Goal: Understand process/instructions

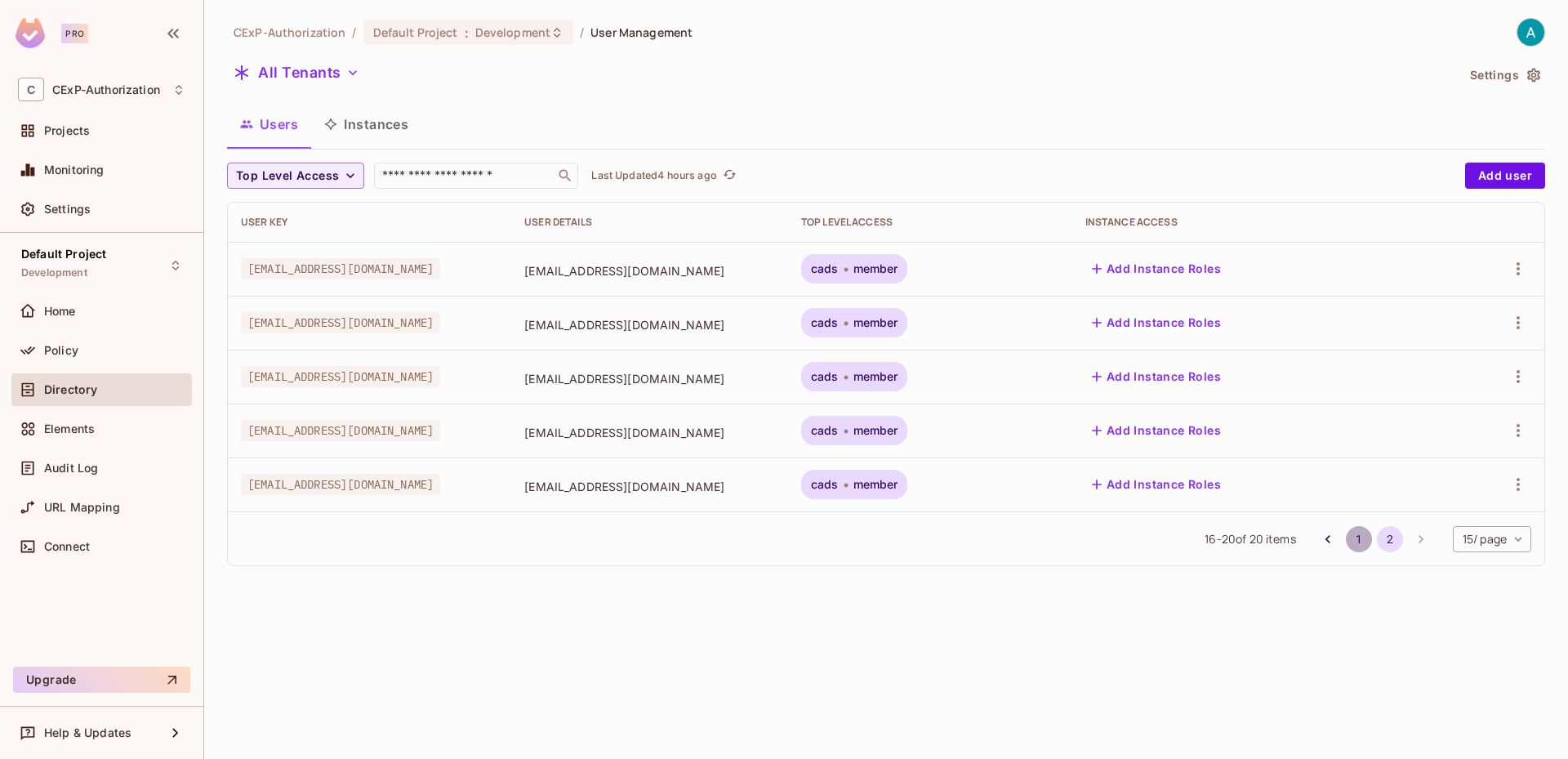
click at [1357, 540] on button "1" at bounding box center [1359, 538] width 26 height 26
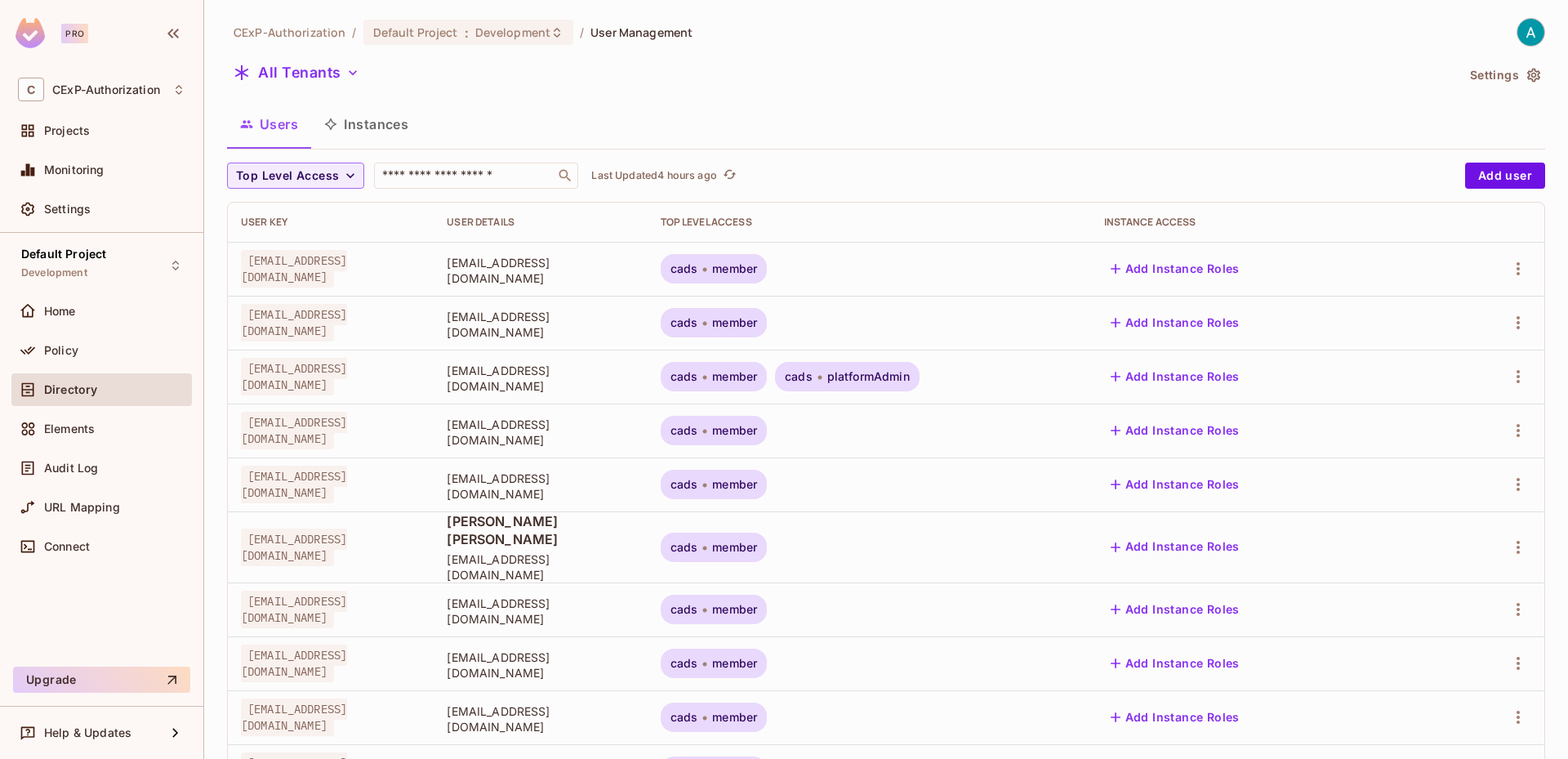
scroll to position [382, 0]
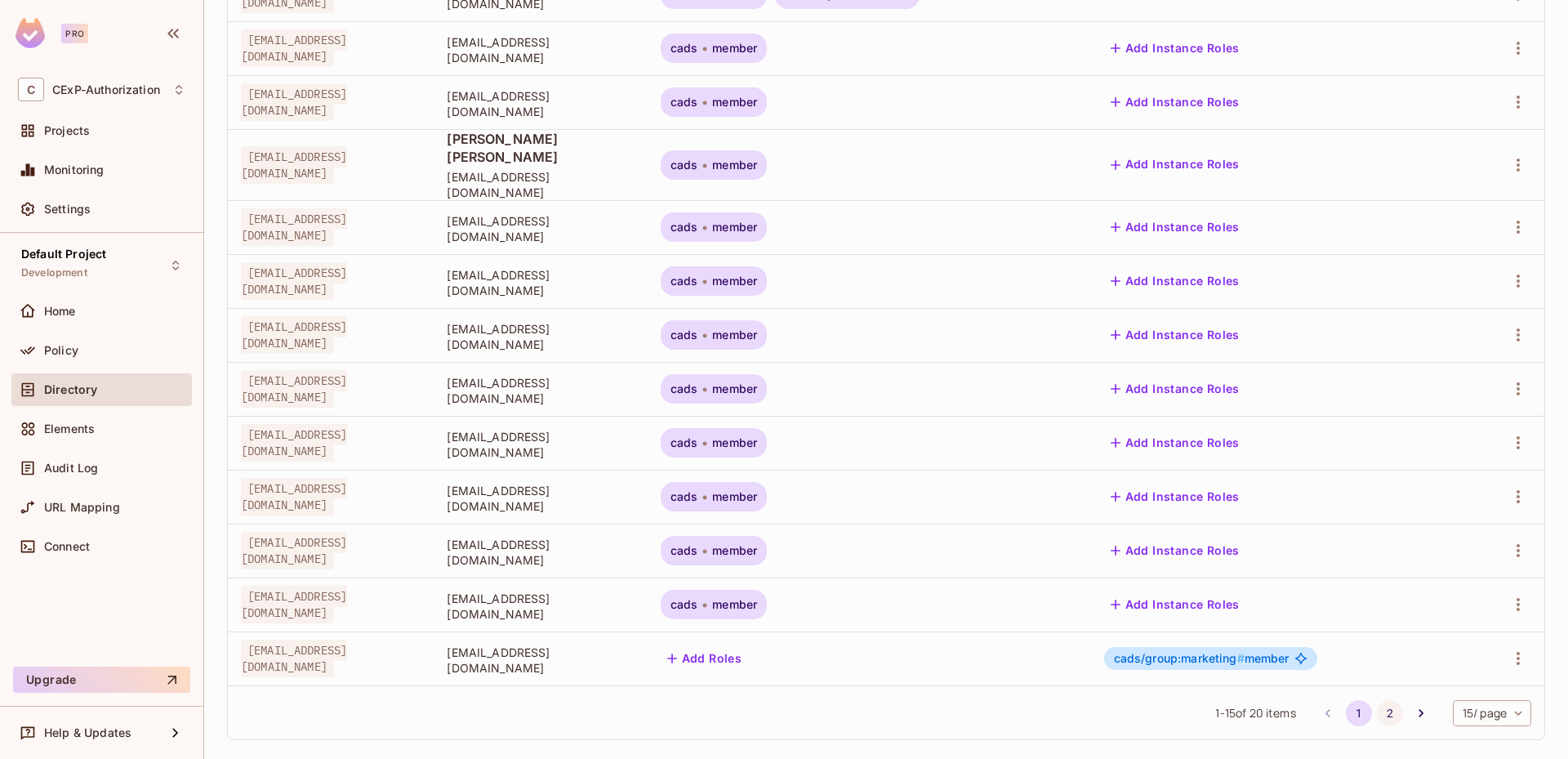
click at [1377, 699] on button "2" at bounding box center [1390, 712] width 26 height 26
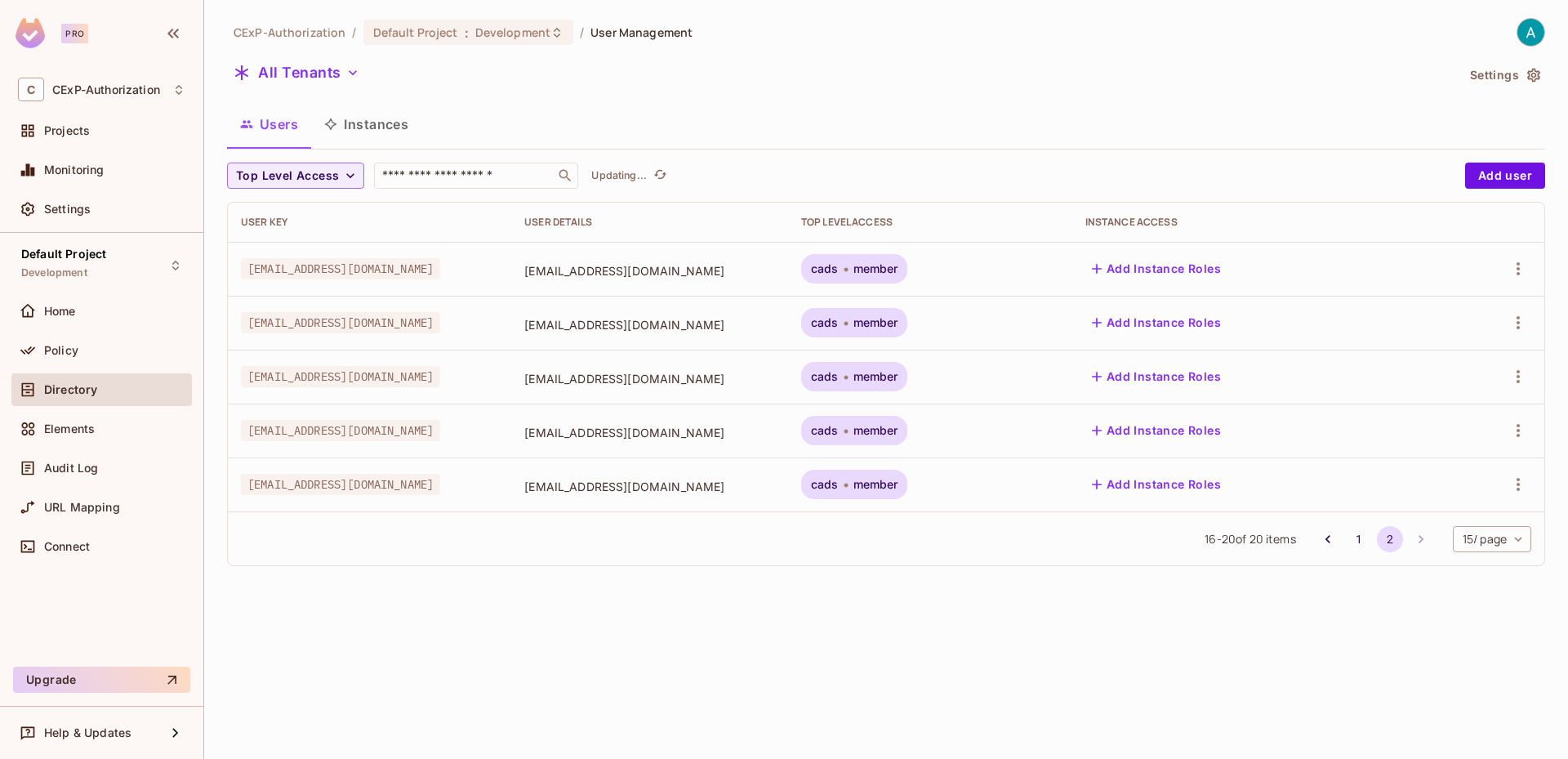
scroll to position [0, 0]
click at [1346, 538] on button "1" at bounding box center [1359, 538] width 26 height 26
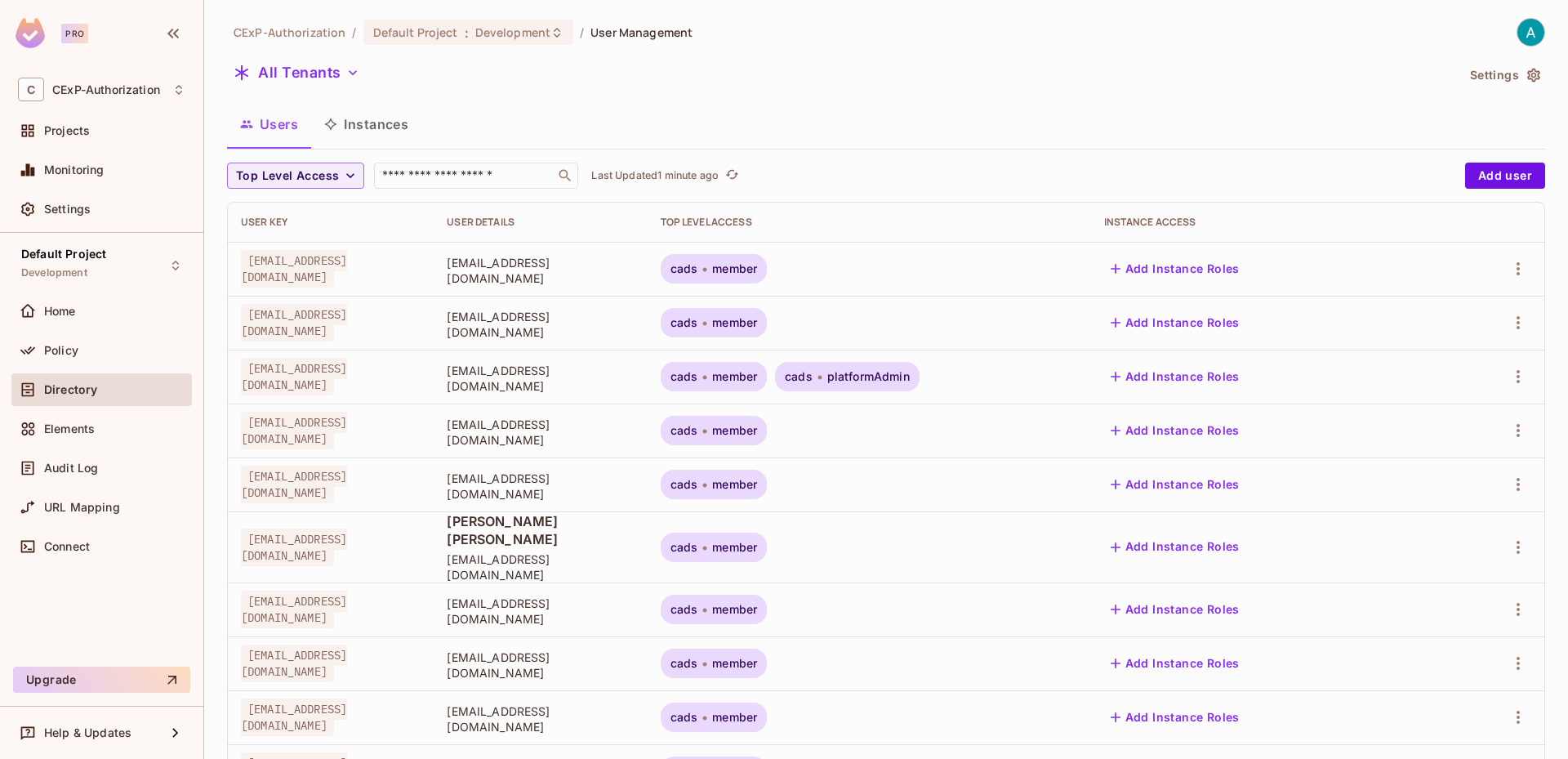
scroll to position [382, 0]
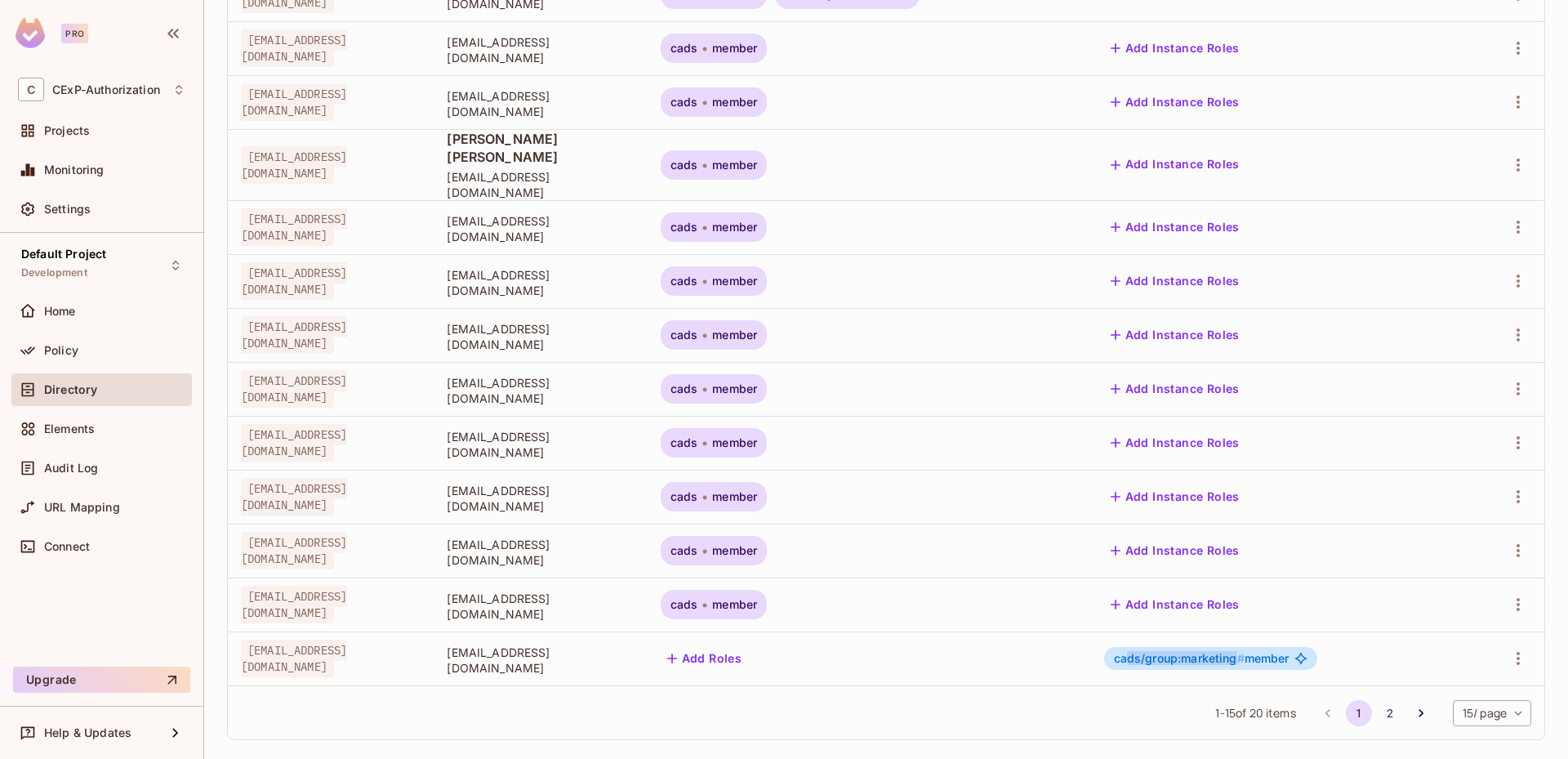
drag, startPoint x: 1133, startPoint y: 643, endPoint x: 1241, endPoint y: 643, distance: 108.0
click at [1241, 651] on span "cads/group:marketing #" at bounding box center [1179, 658] width 131 height 14
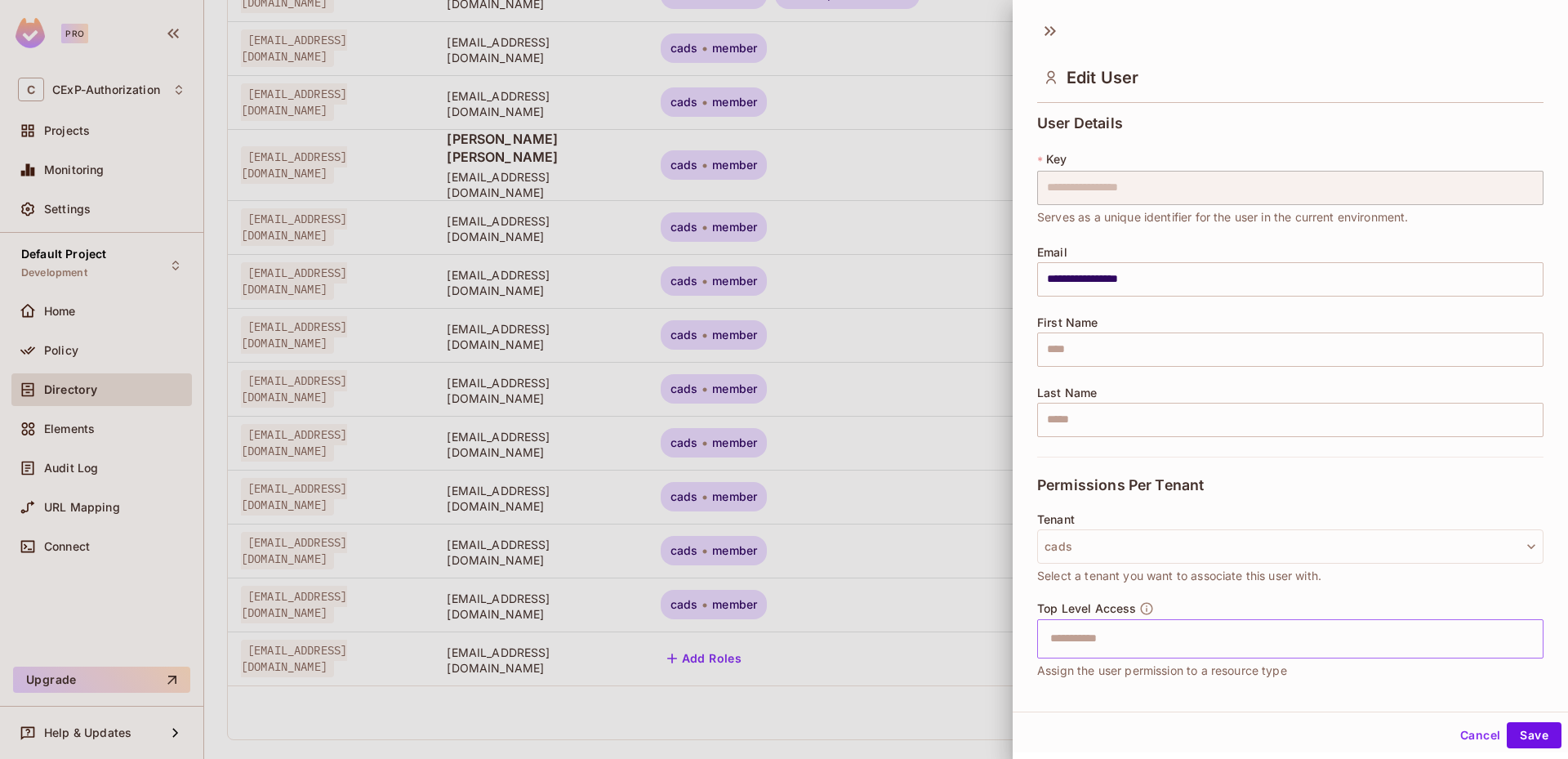
click at [1175, 644] on body "Pro C CExP-Authorization Projects Monitoring Settings Default Project Developme…" at bounding box center [784, 380] width 1568 height 759
click at [1467, 734] on button "Cancel" at bounding box center [1480, 735] width 53 height 26
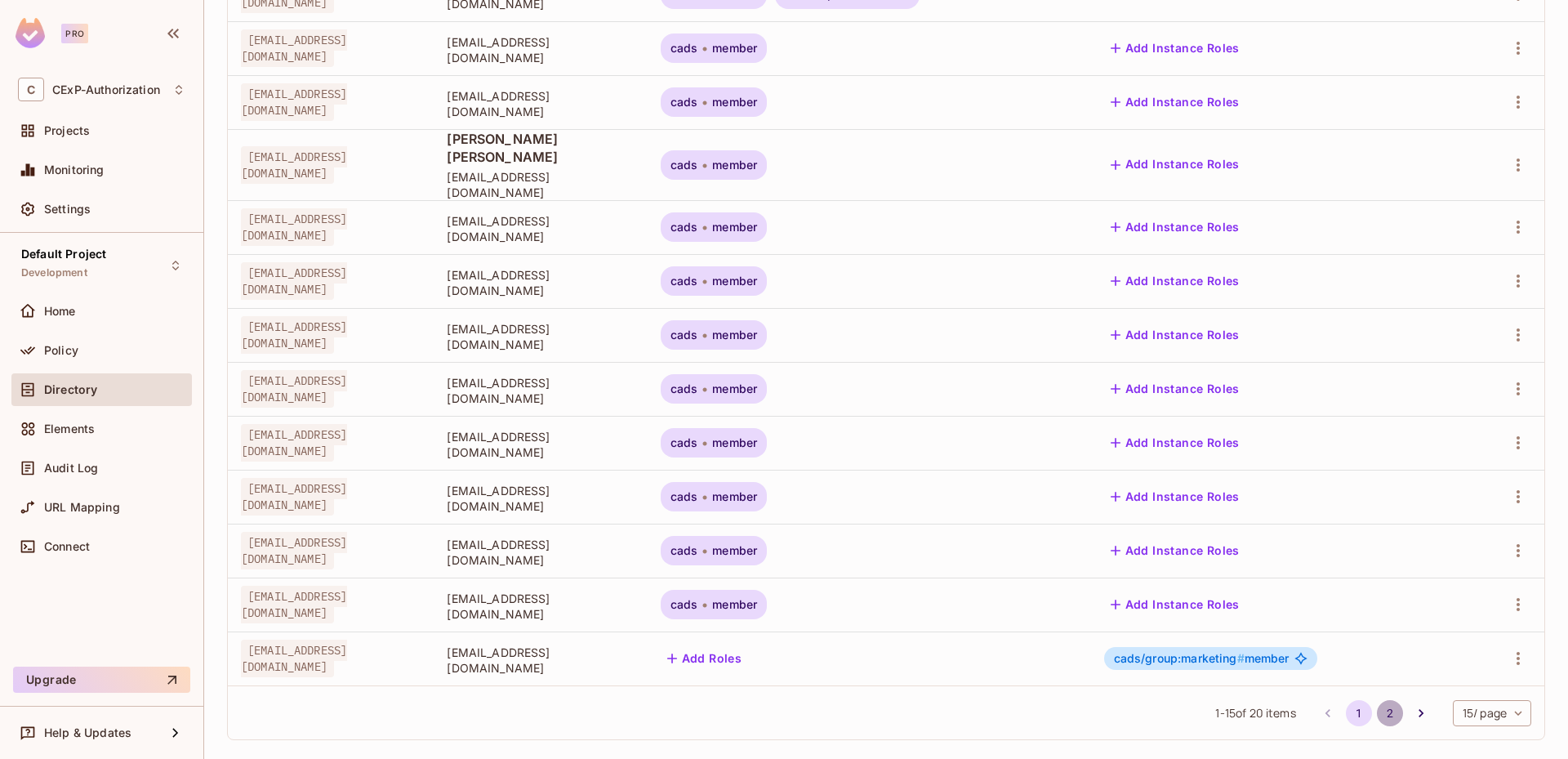
click at [1379, 699] on button "2" at bounding box center [1390, 712] width 26 height 26
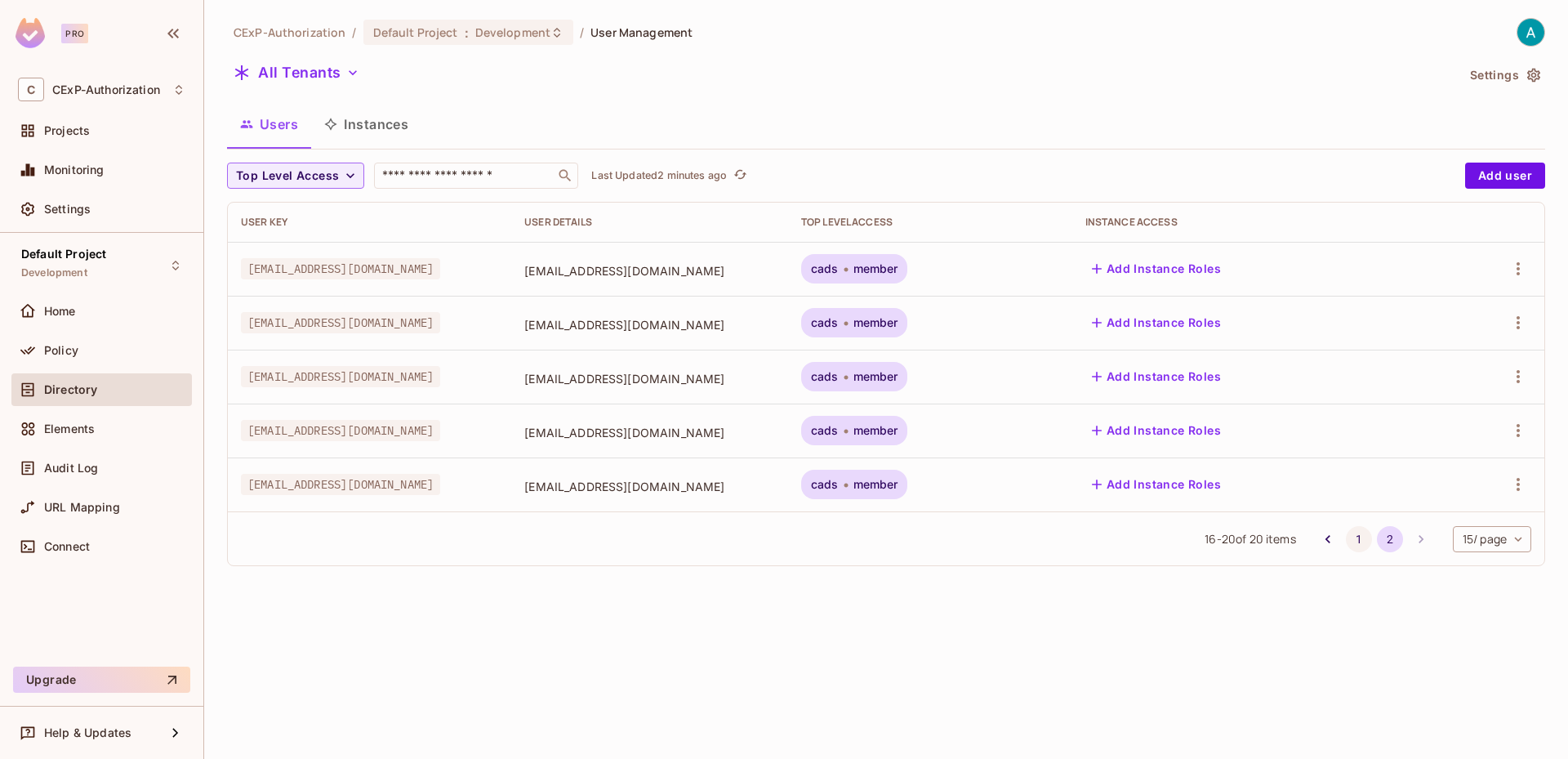
click at [1360, 537] on button "1" at bounding box center [1359, 538] width 26 height 26
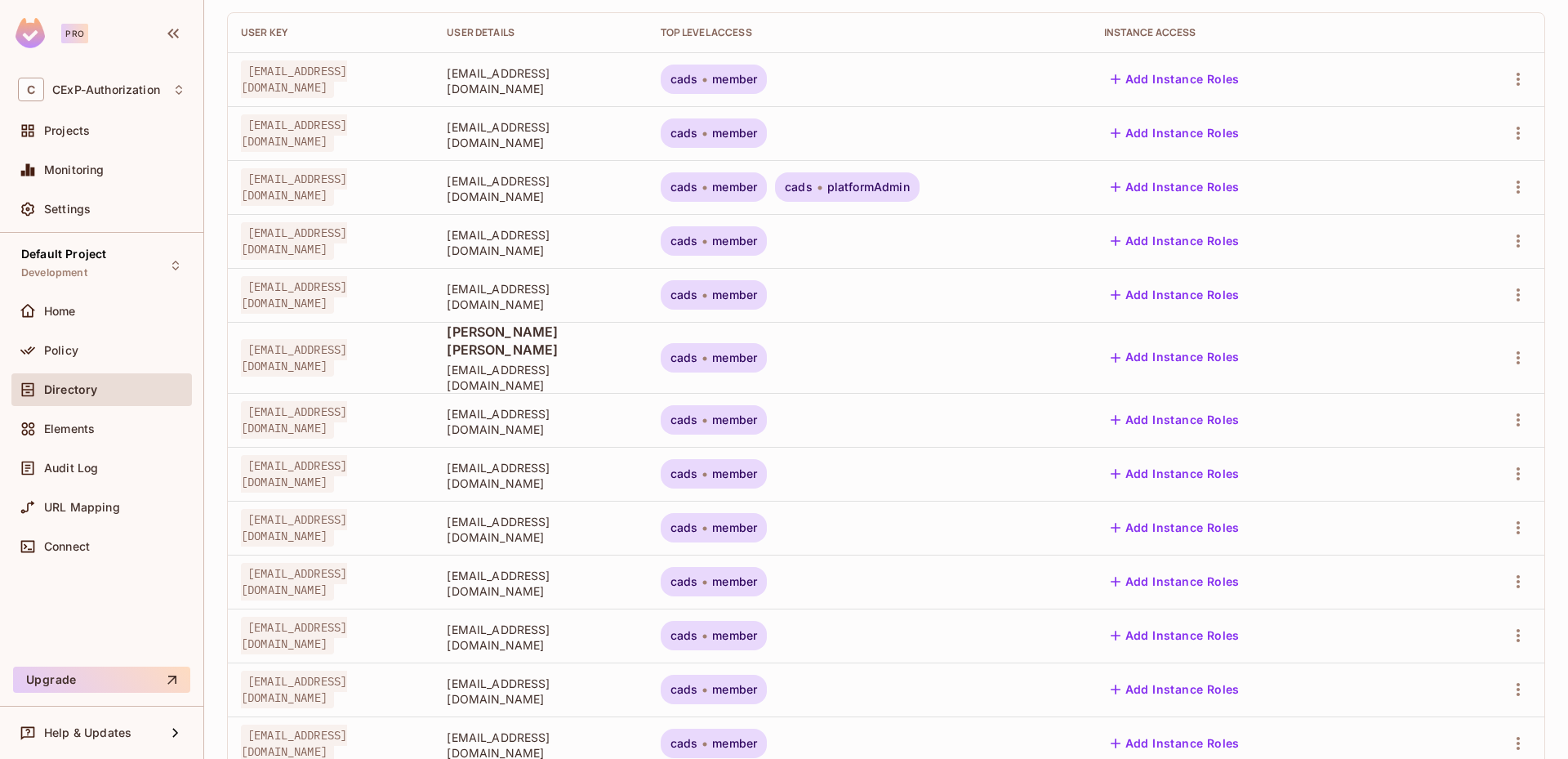
scroll to position [382, 0]
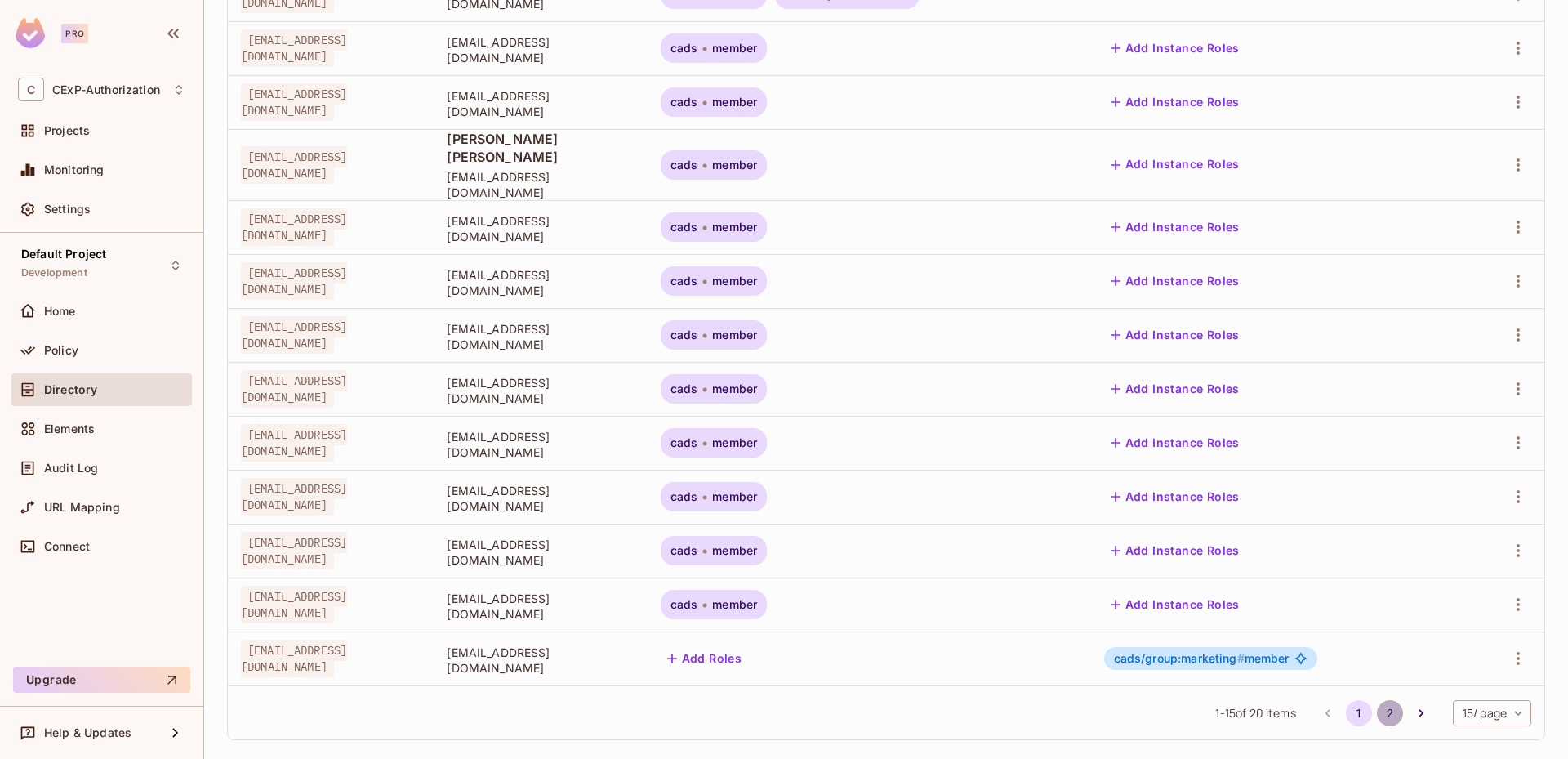
click at [1377, 699] on button "2" at bounding box center [1390, 712] width 26 height 26
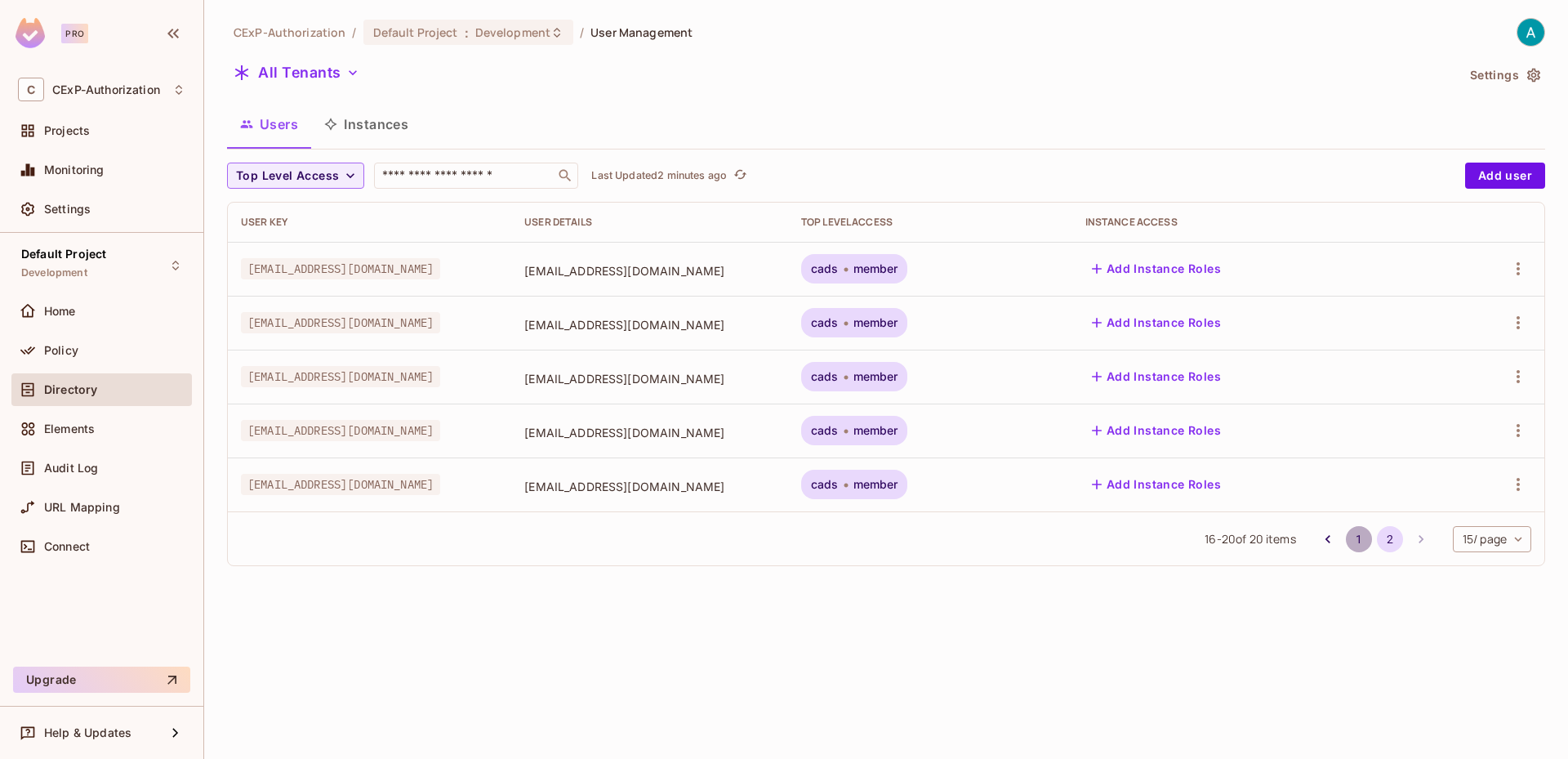
click at [1347, 538] on button "1" at bounding box center [1359, 538] width 26 height 26
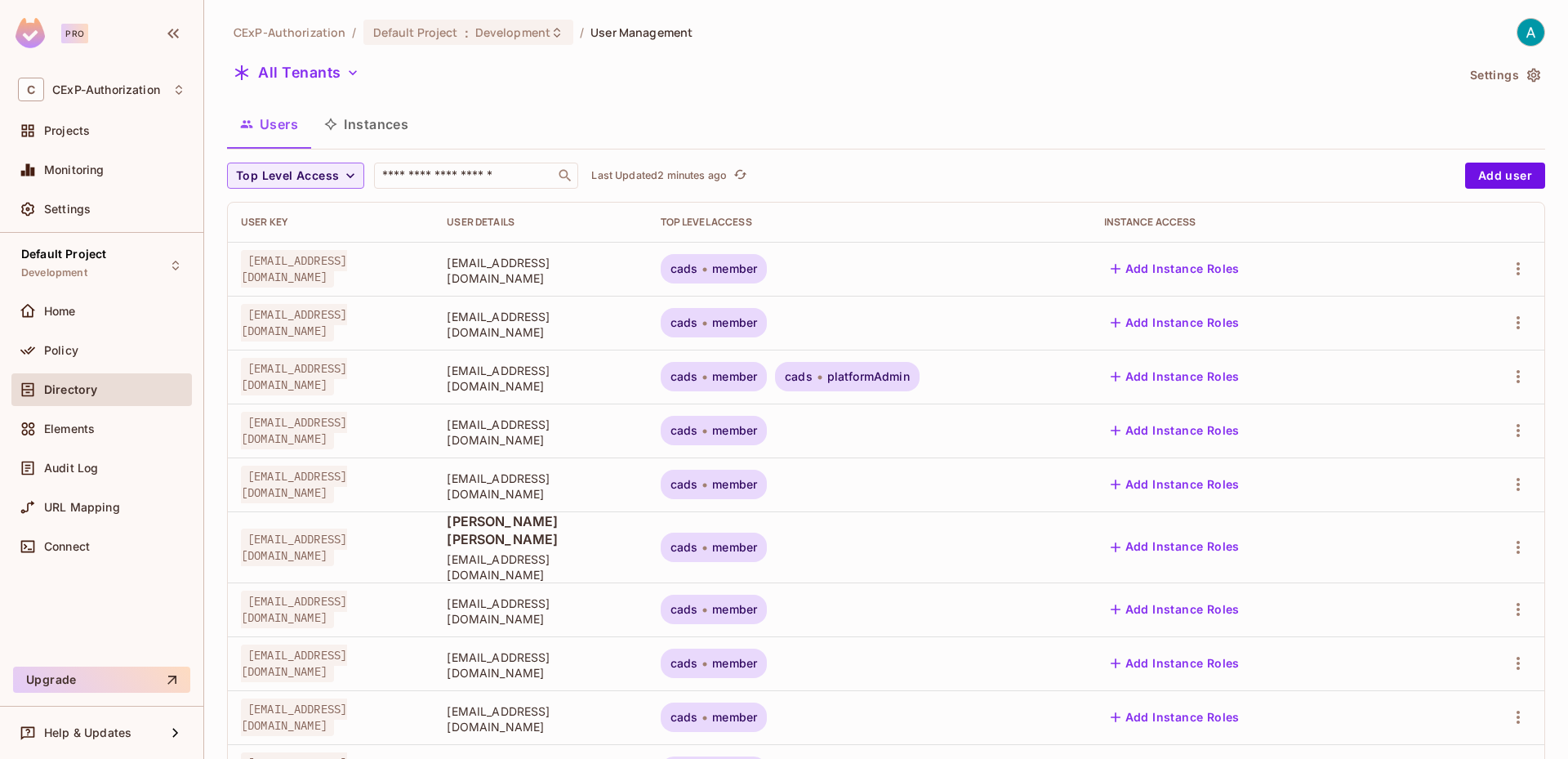
click at [989, 374] on div "cads member cads platformAdmin" at bounding box center [869, 377] width 417 height 30
click at [885, 384] on div "cads platformAdmin" at bounding box center [847, 377] width 144 height 30
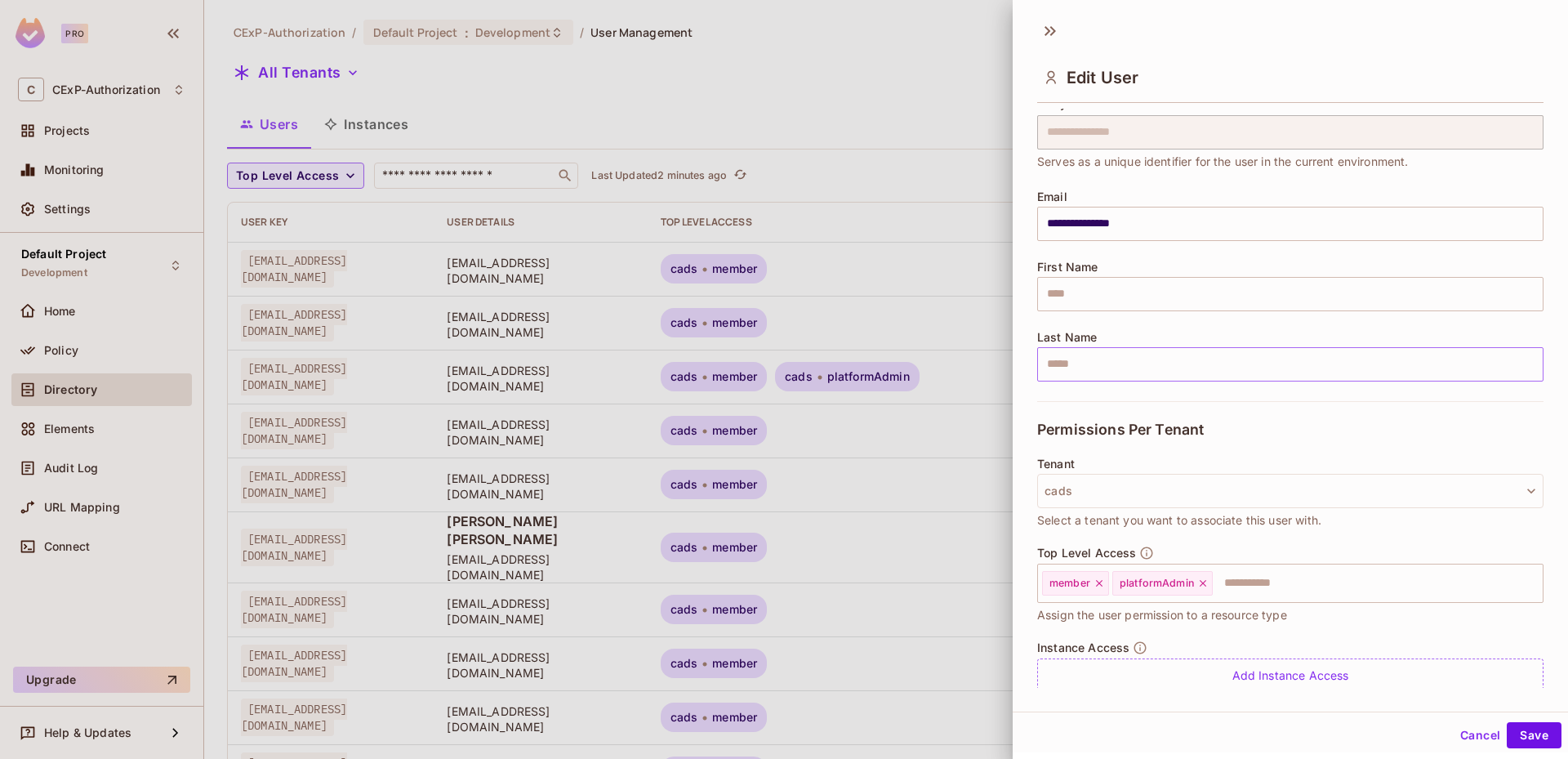
scroll to position [110, 0]
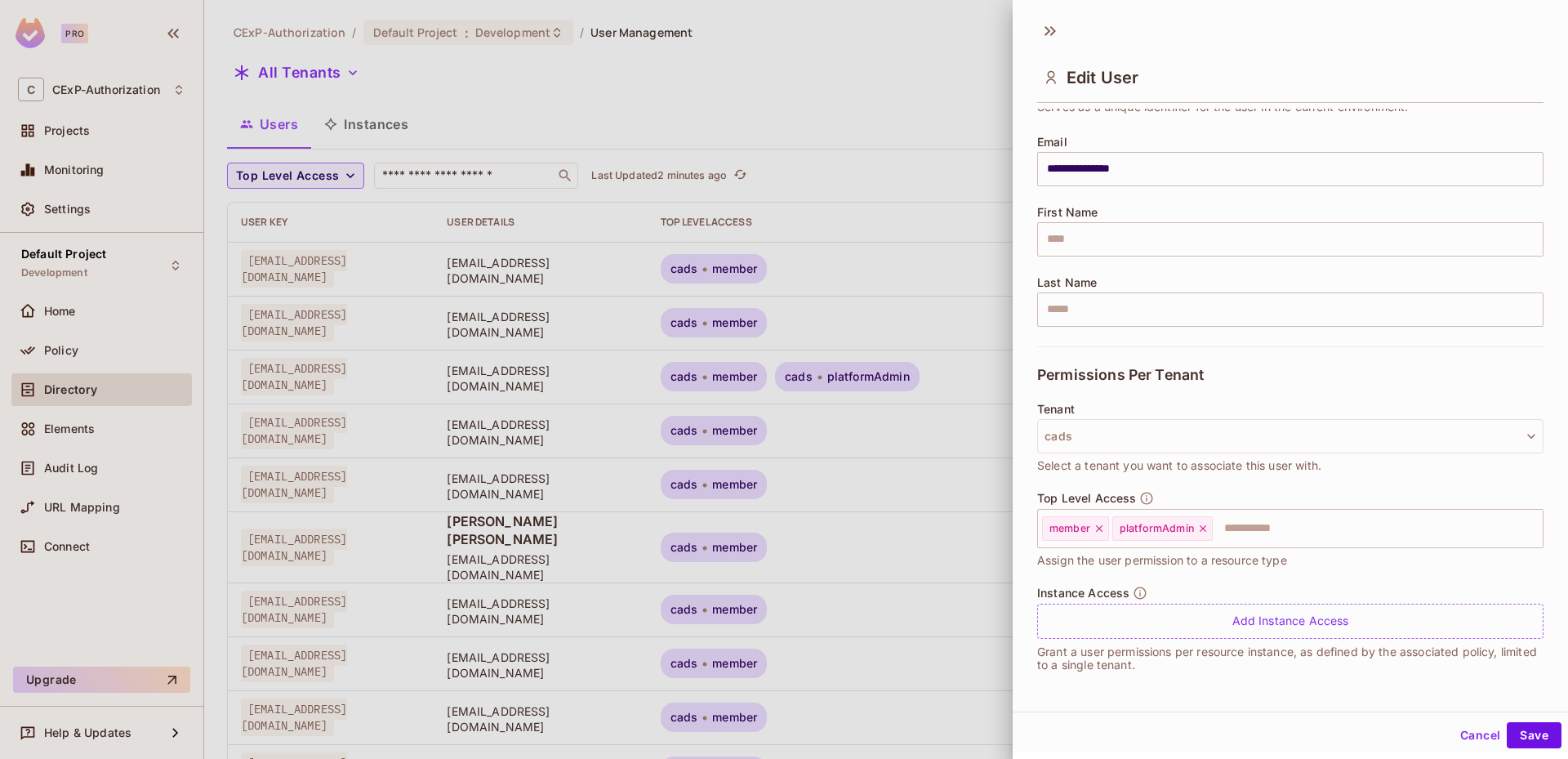
click at [1473, 736] on button "Cancel" at bounding box center [1480, 735] width 53 height 26
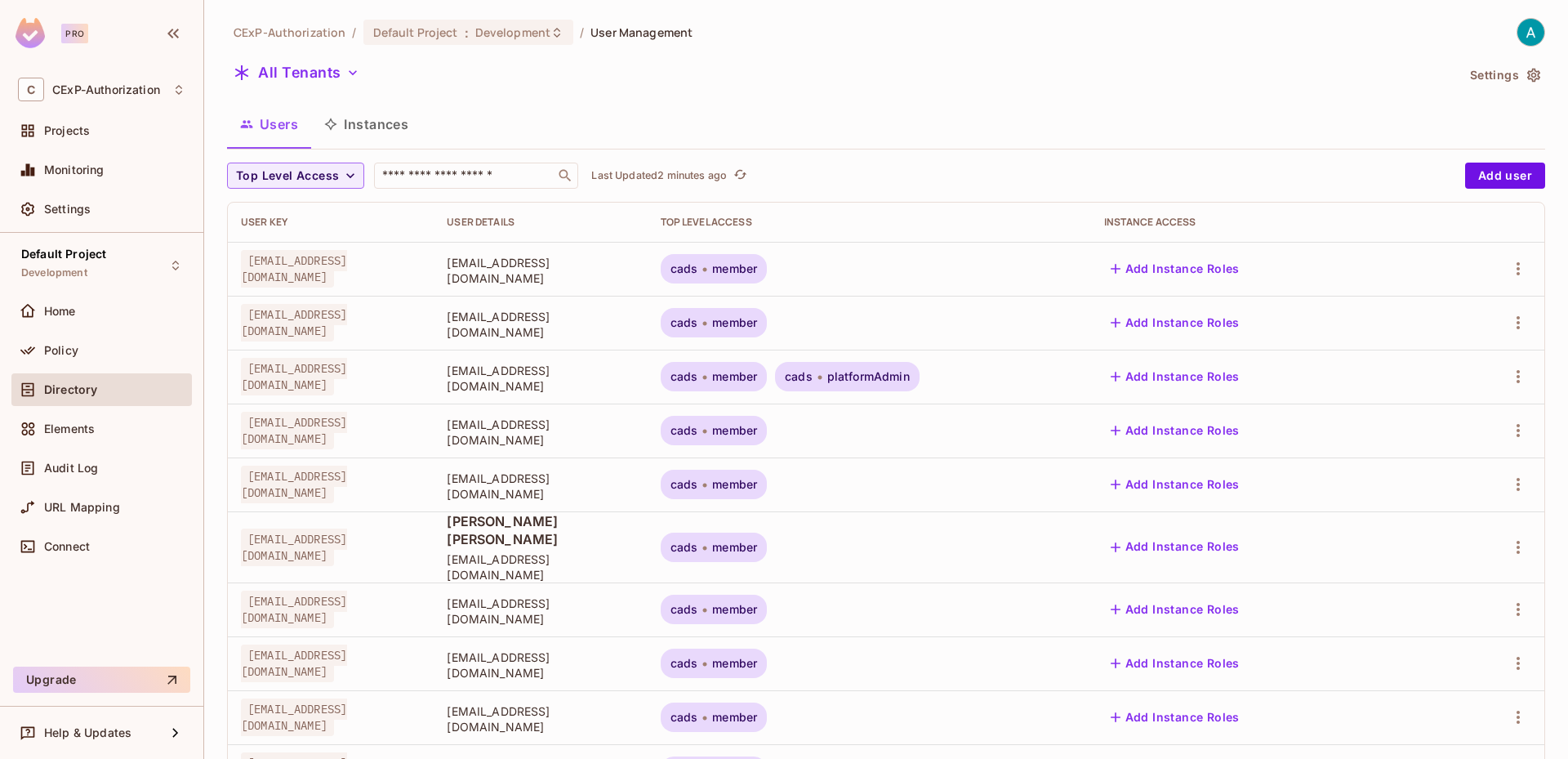
click at [370, 118] on button "Instances" at bounding box center [366, 123] width 110 height 41
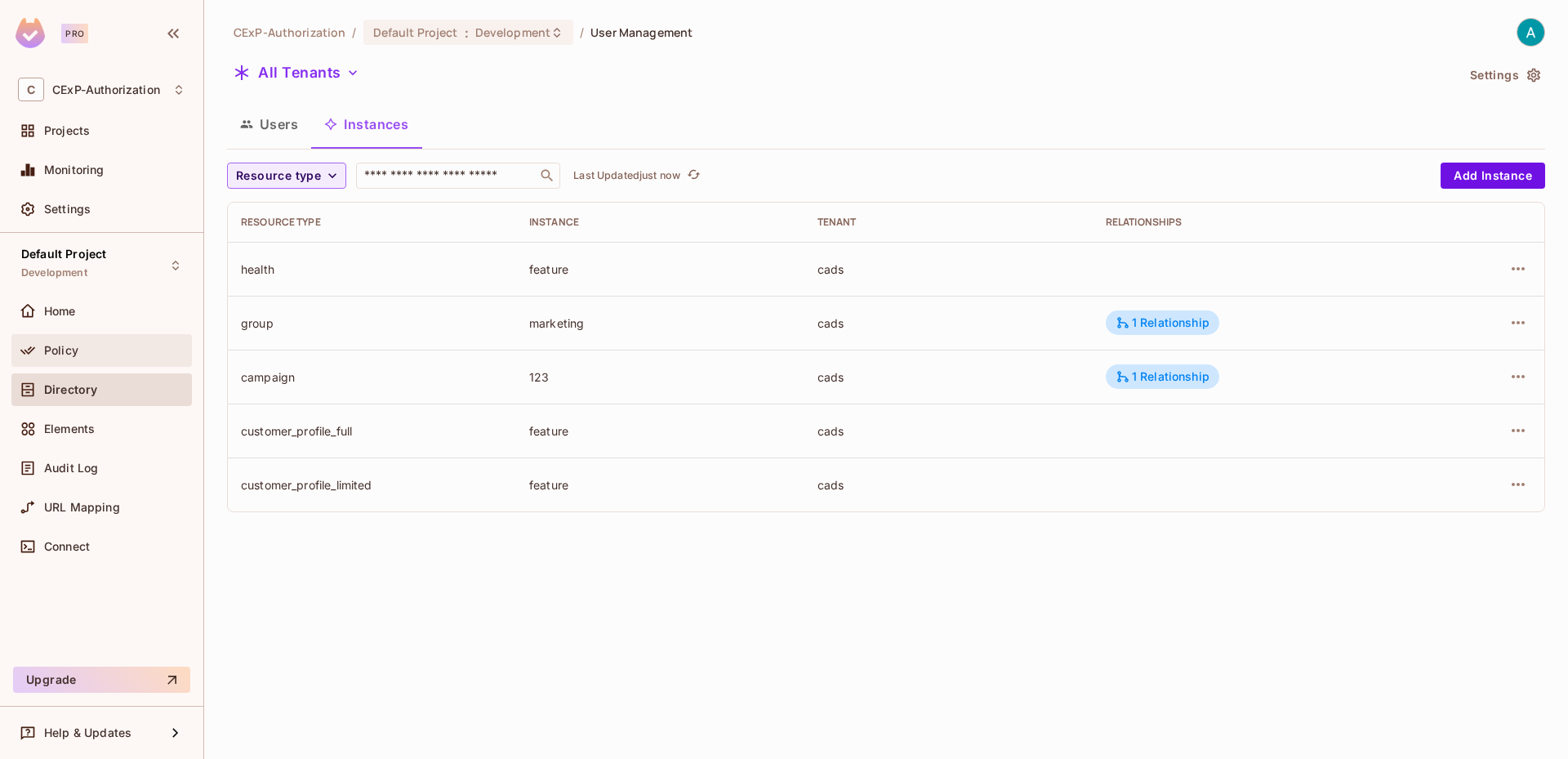
click at [119, 360] on div "Policy" at bounding box center [102, 350] width 181 height 33
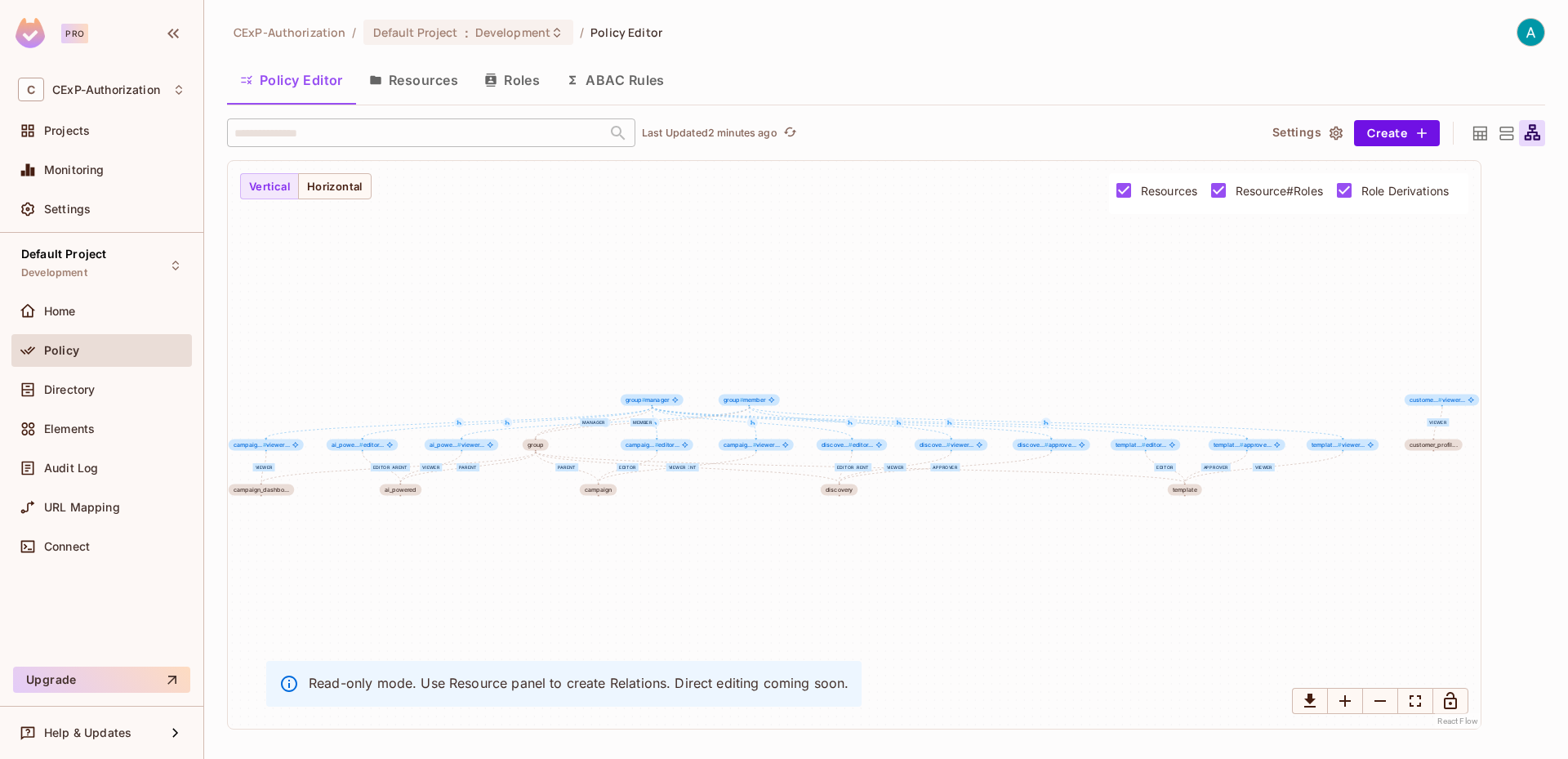
click at [1471, 129] on icon at bounding box center [1480, 133] width 21 height 21
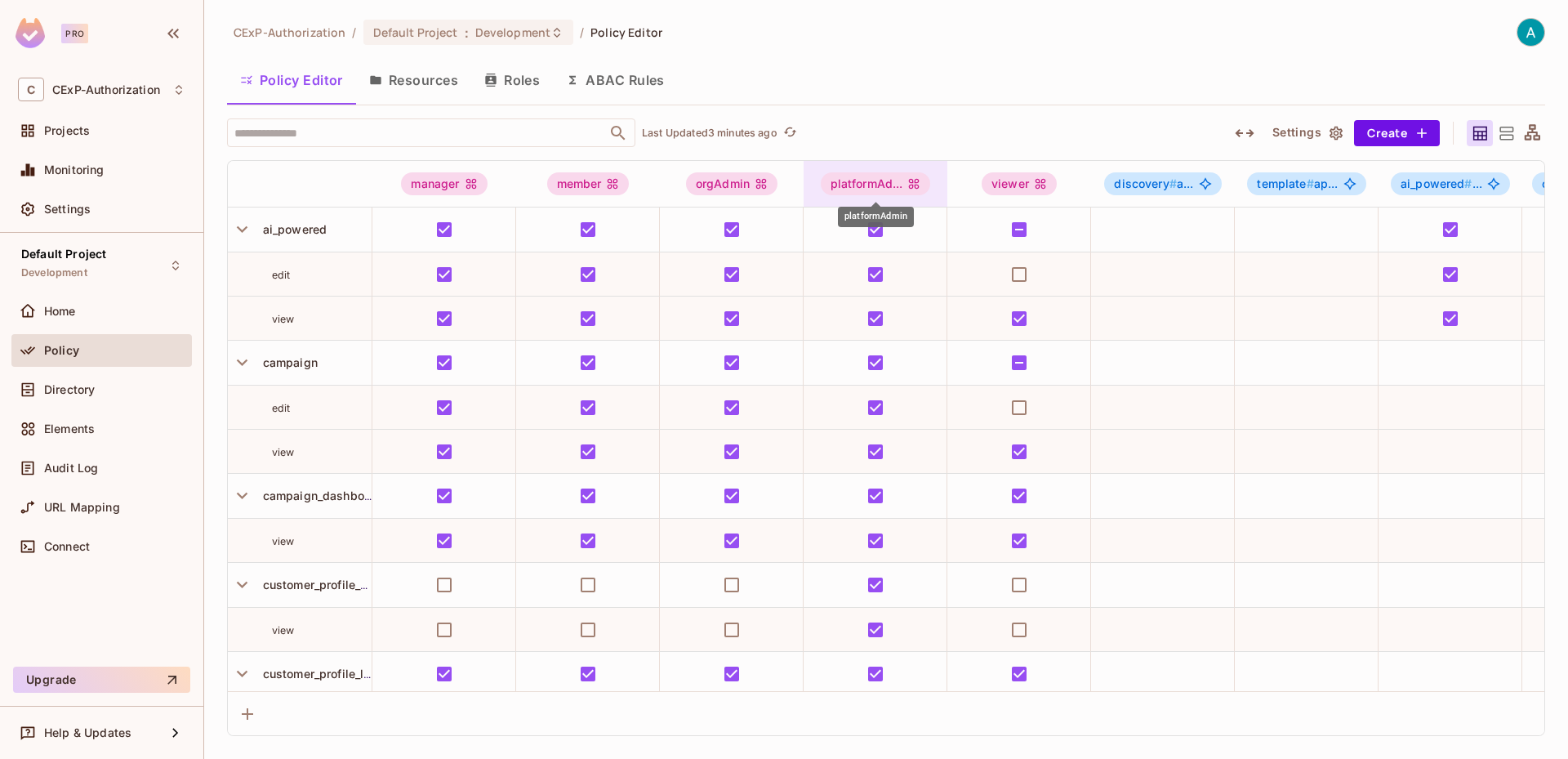
click at [865, 184] on div "platformAd..." at bounding box center [875, 183] width 110 height 23
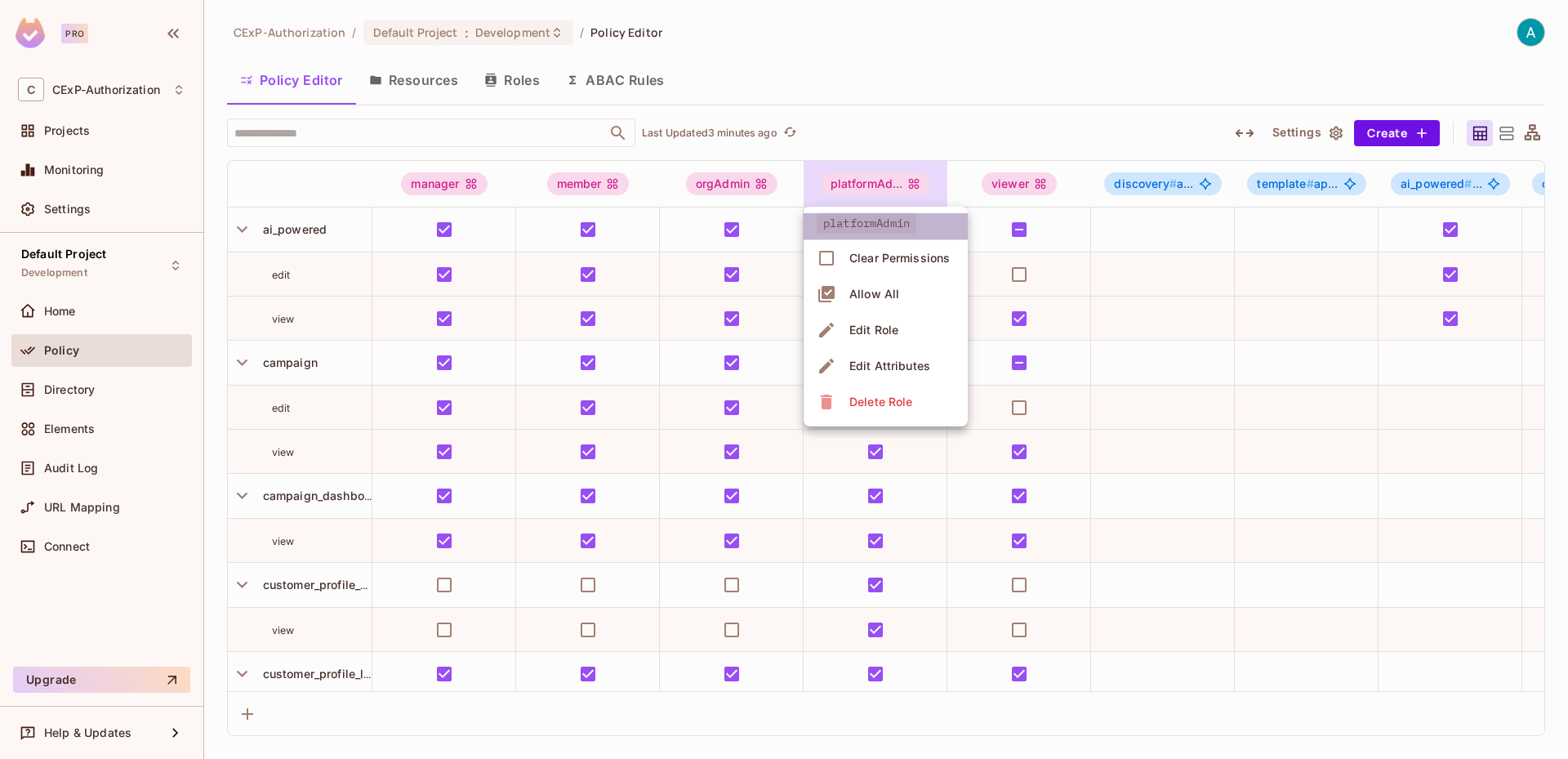
drag, startPoint x: 900, startPoint y: 225, endPoint x: 842, endPoint y: 225, distance: 58.0
click at [842, 225] on span "platformAdmin" at bounding box center [866, 223] width 99 height 21
click at [851, 721] on div at bounding box center [784, 380] width 1568 height 759
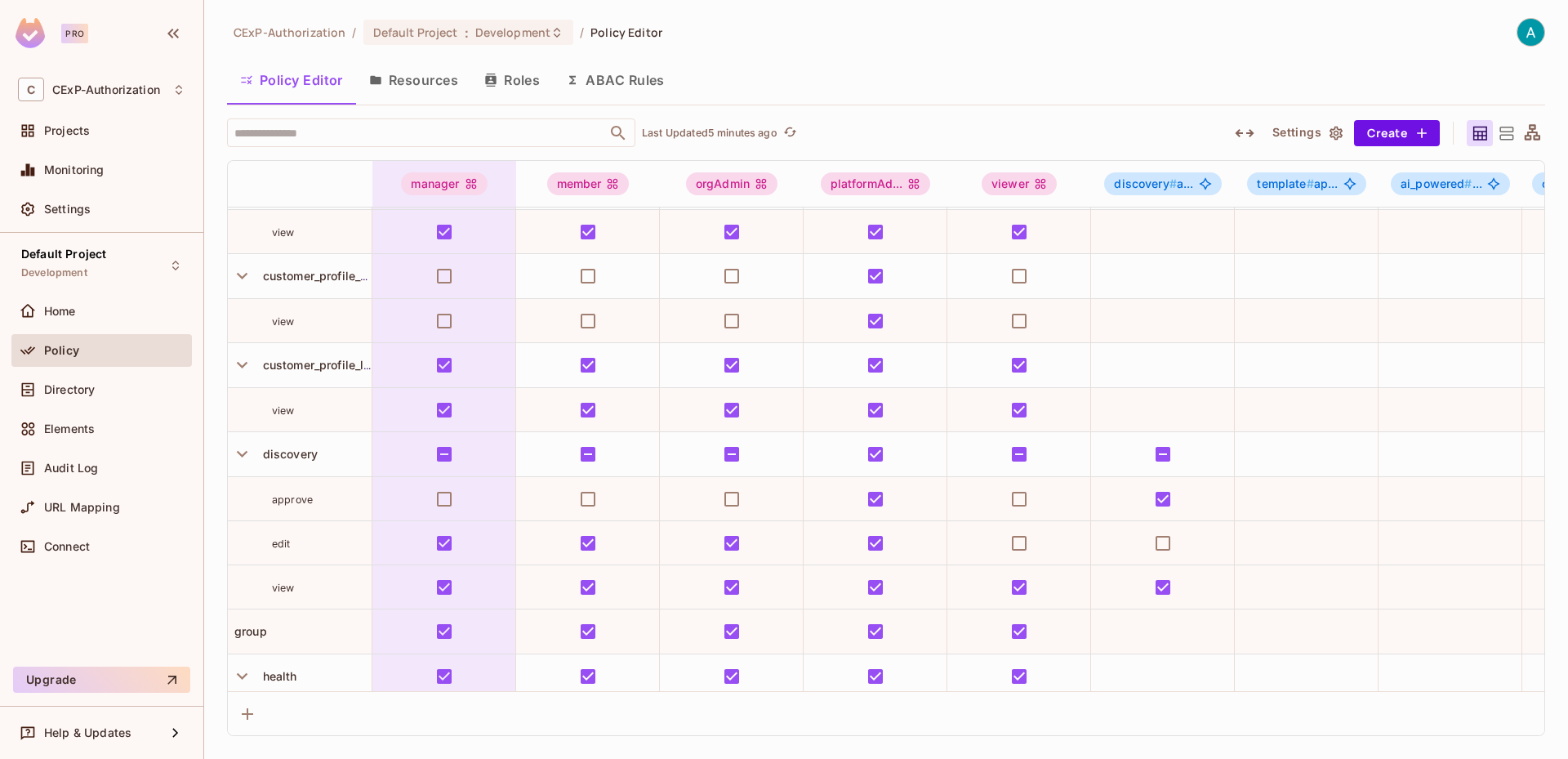
scroll to position [327, 0]
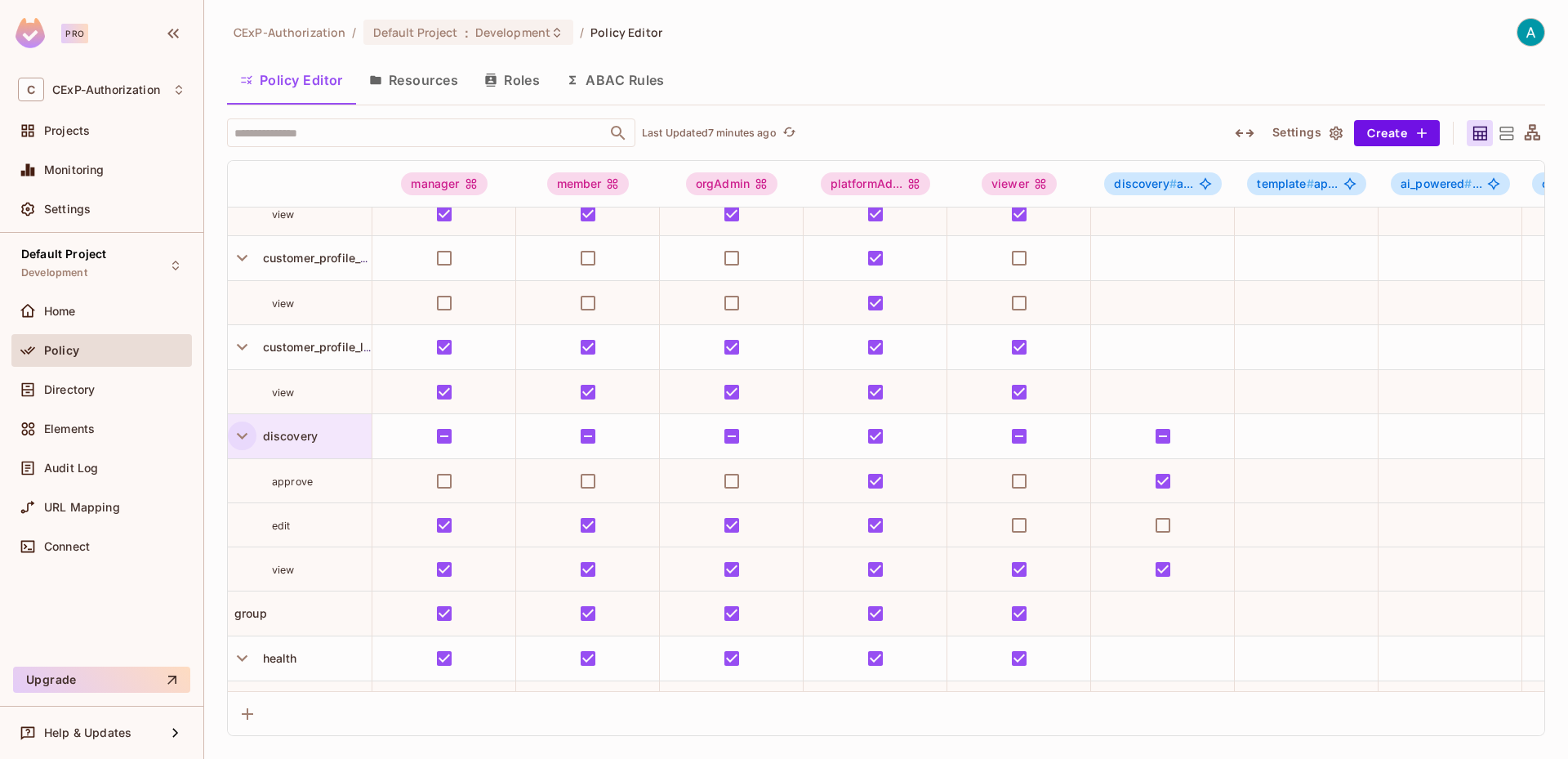
click at [245, 433] on icon "button" at bounding box center [242, 435] width 22 height 22
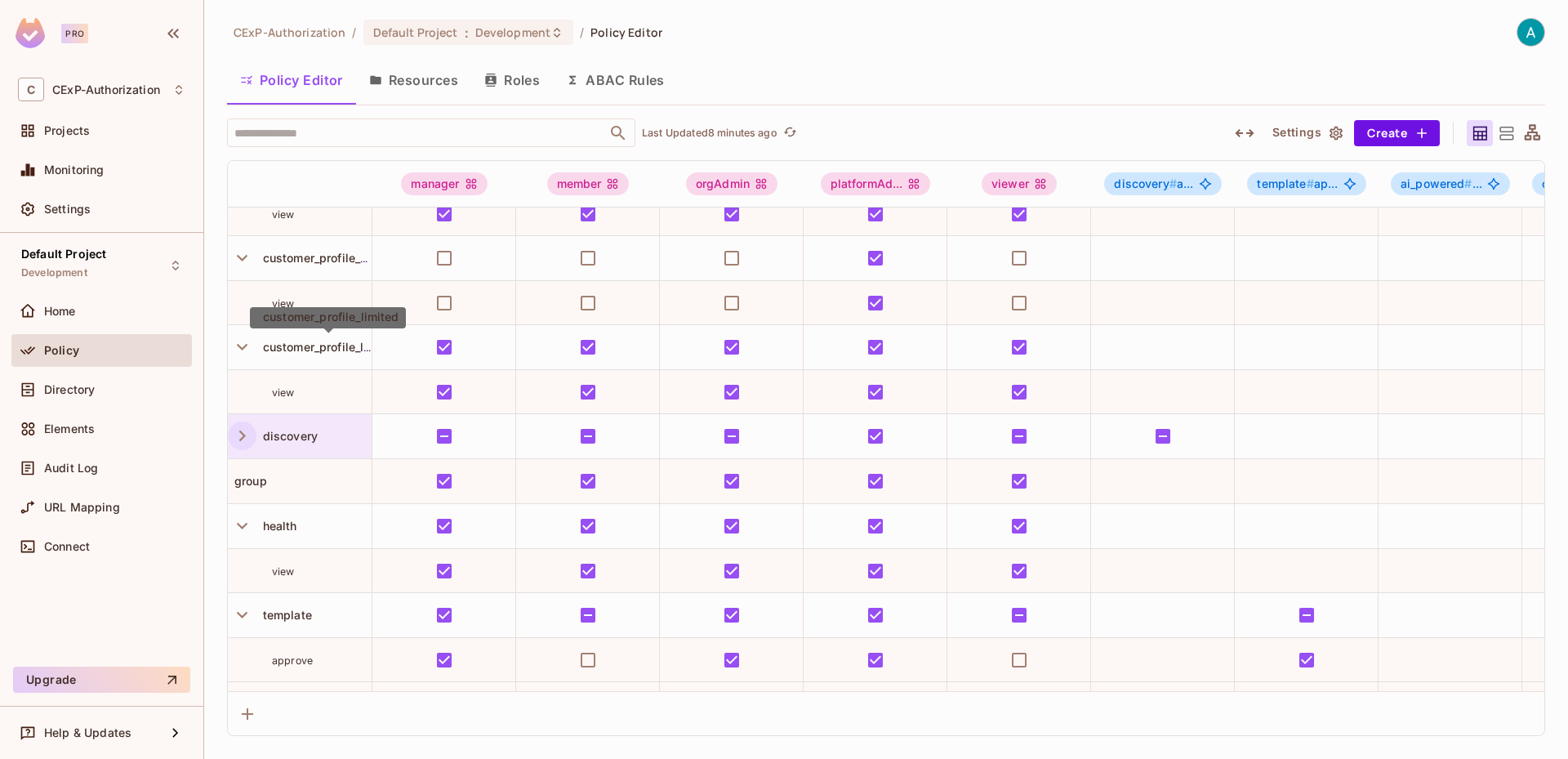
scroll to position [0, 0]
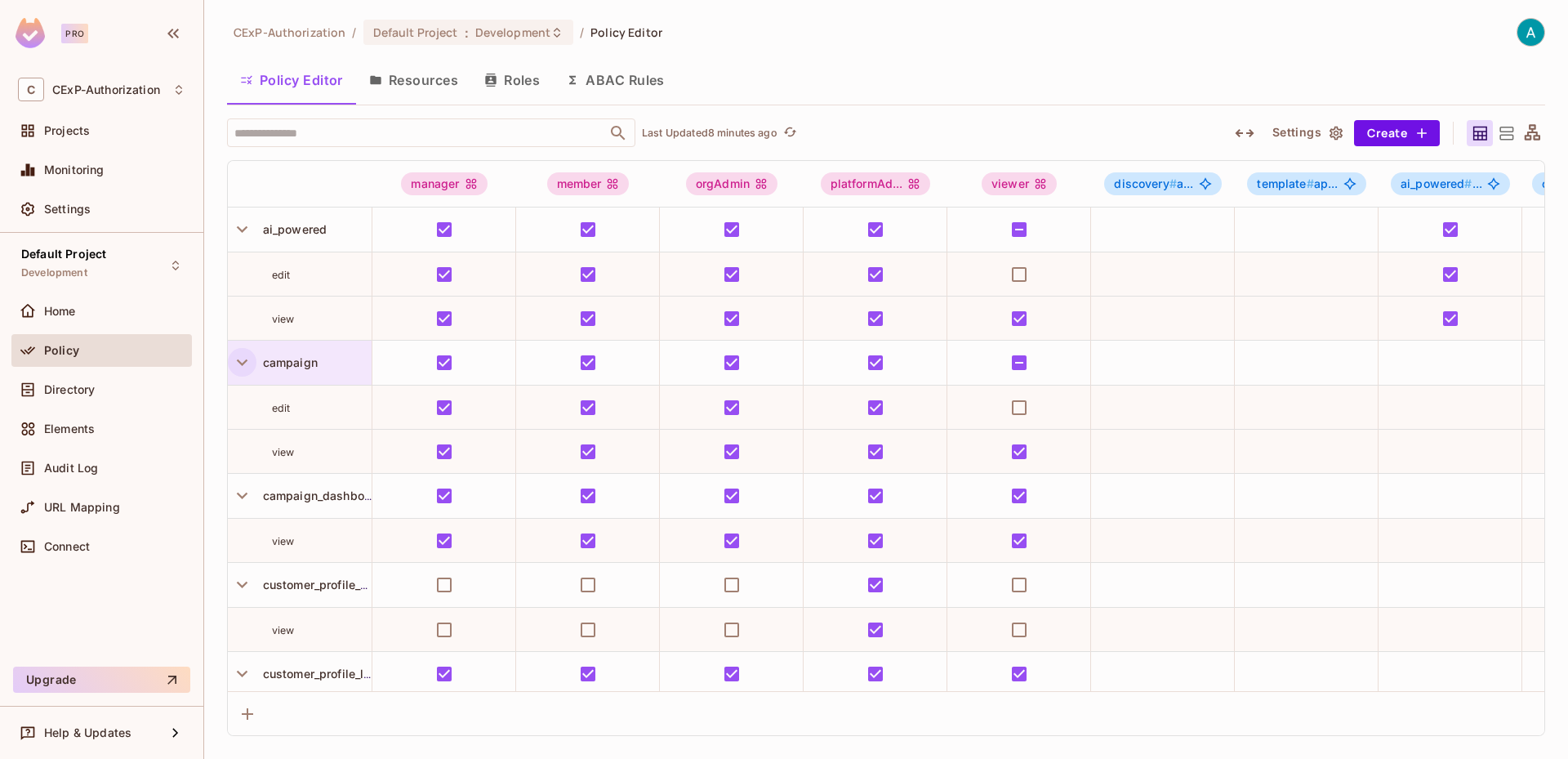
click at [244, 363] on icon "button" at bounding box center [241, 363] width 11 height 7
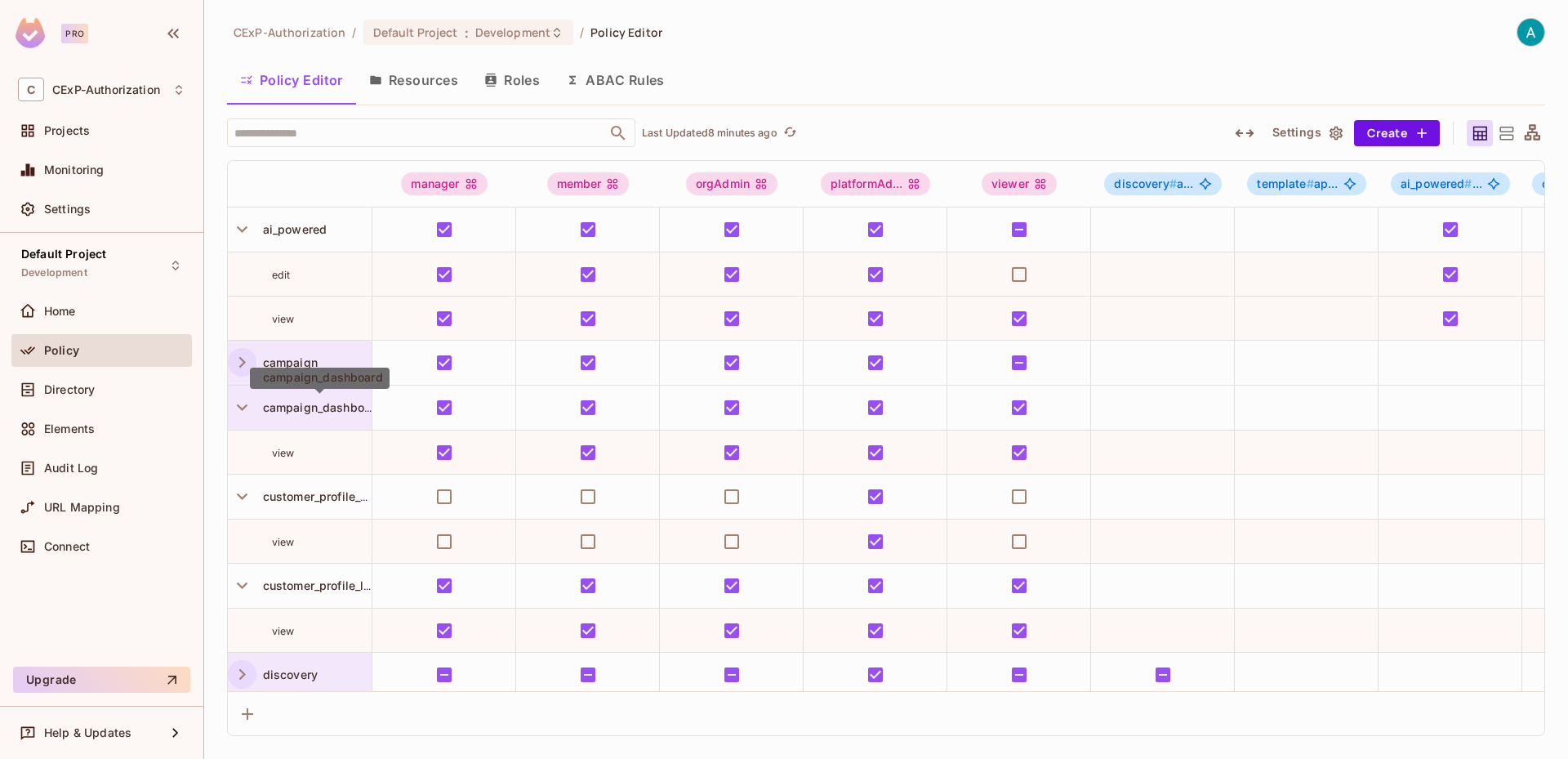
click at [314, 399] on div "campaign_dashboard" at bounding box center [320, 384] width 140 height 34
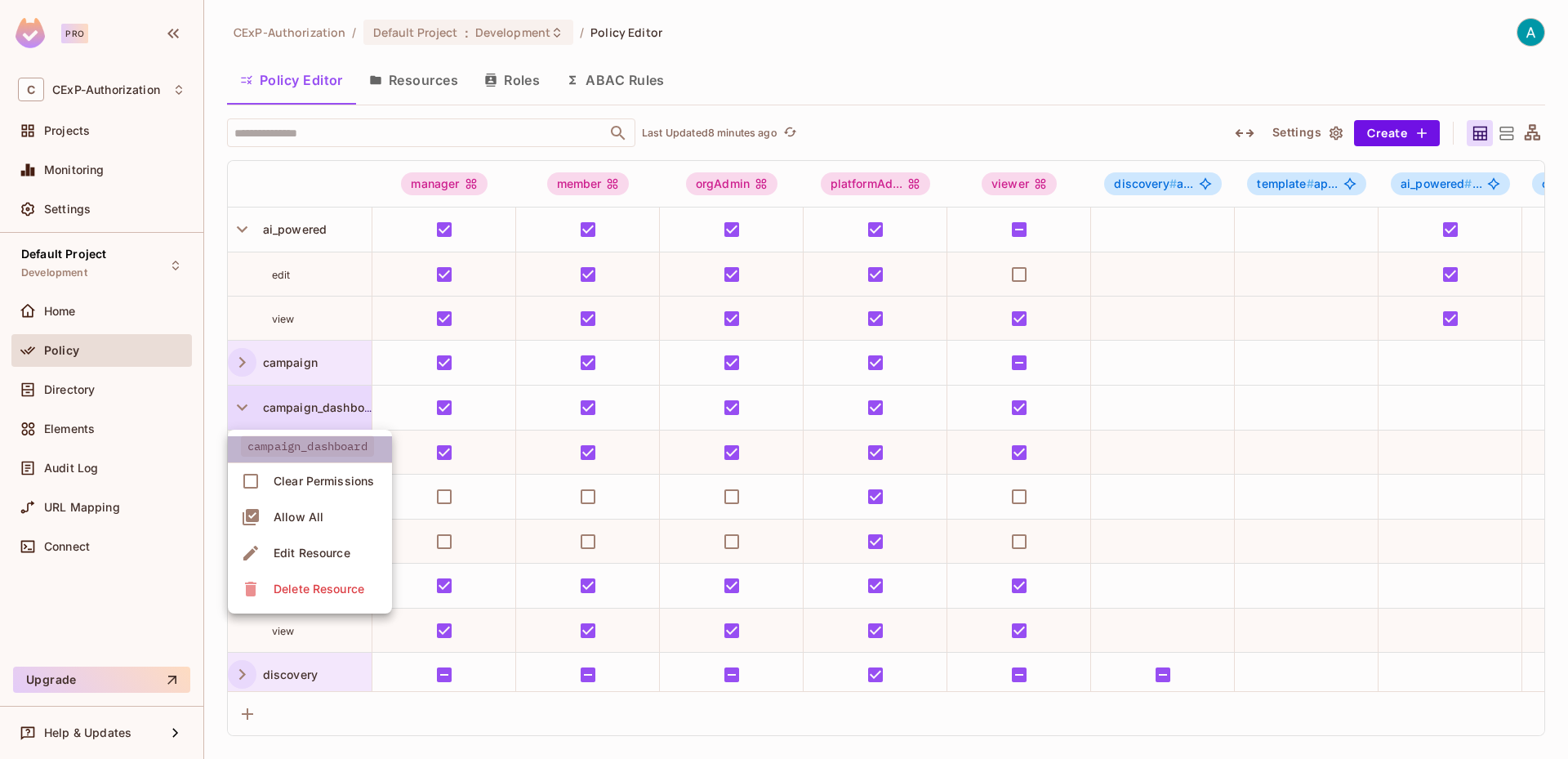
drag, startPoint x: 250, startPoint y: 445, endPoint x: 326, endPoint y: 447, distance: 76.0
click at [326, 447] on span "campaign_dashboard" at bounding box center [307, 445] width 133 height 21
click at [664, 438] on div at bounding box center [784, 380] width 1568 height 759
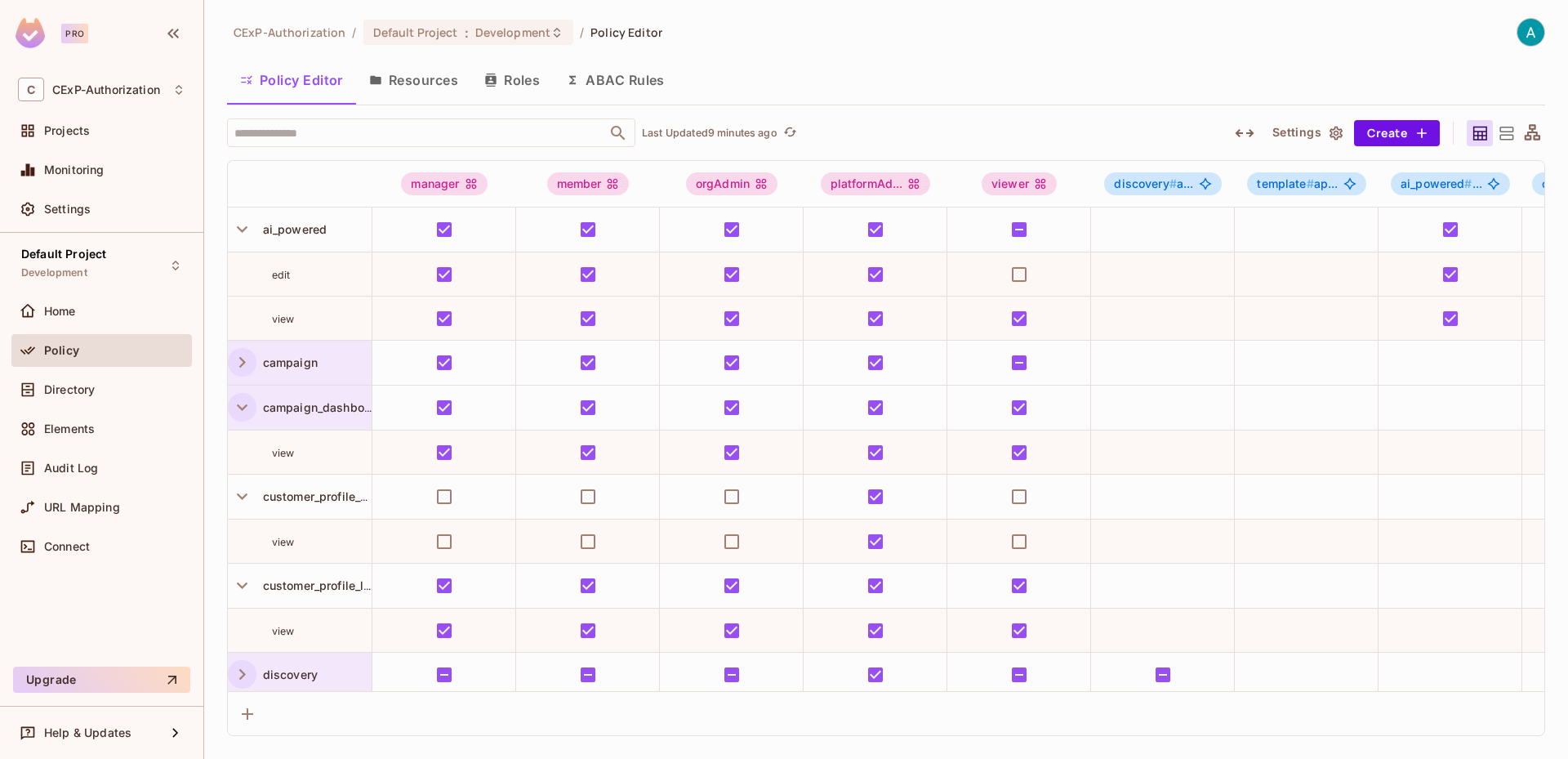
click at [244, 397] on icon "button" at bounding box center [242, 407] width 22 height 22
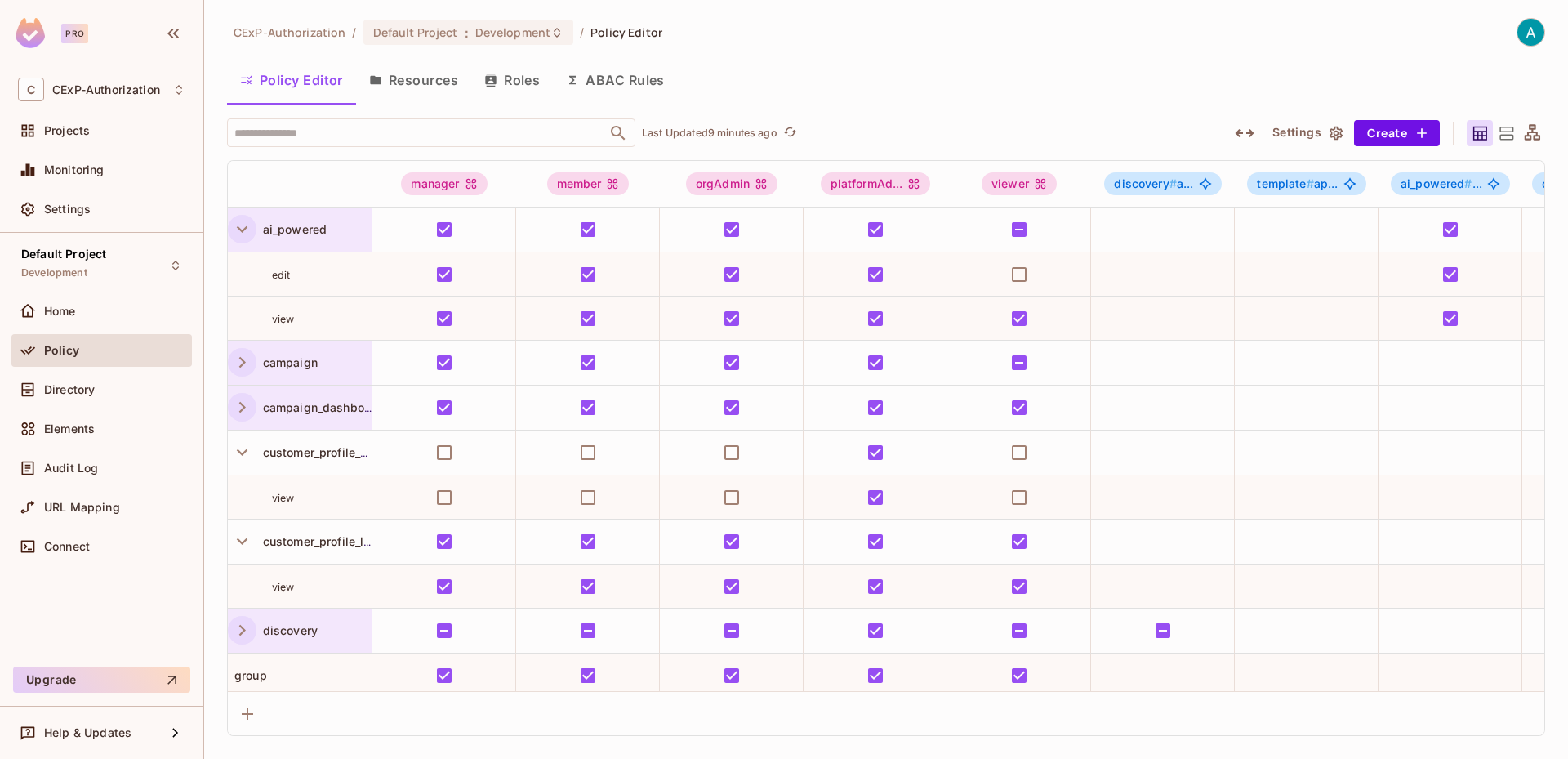
click at [240, 227] on icon "button" at bounding box center [242, 228] width 22 height 22
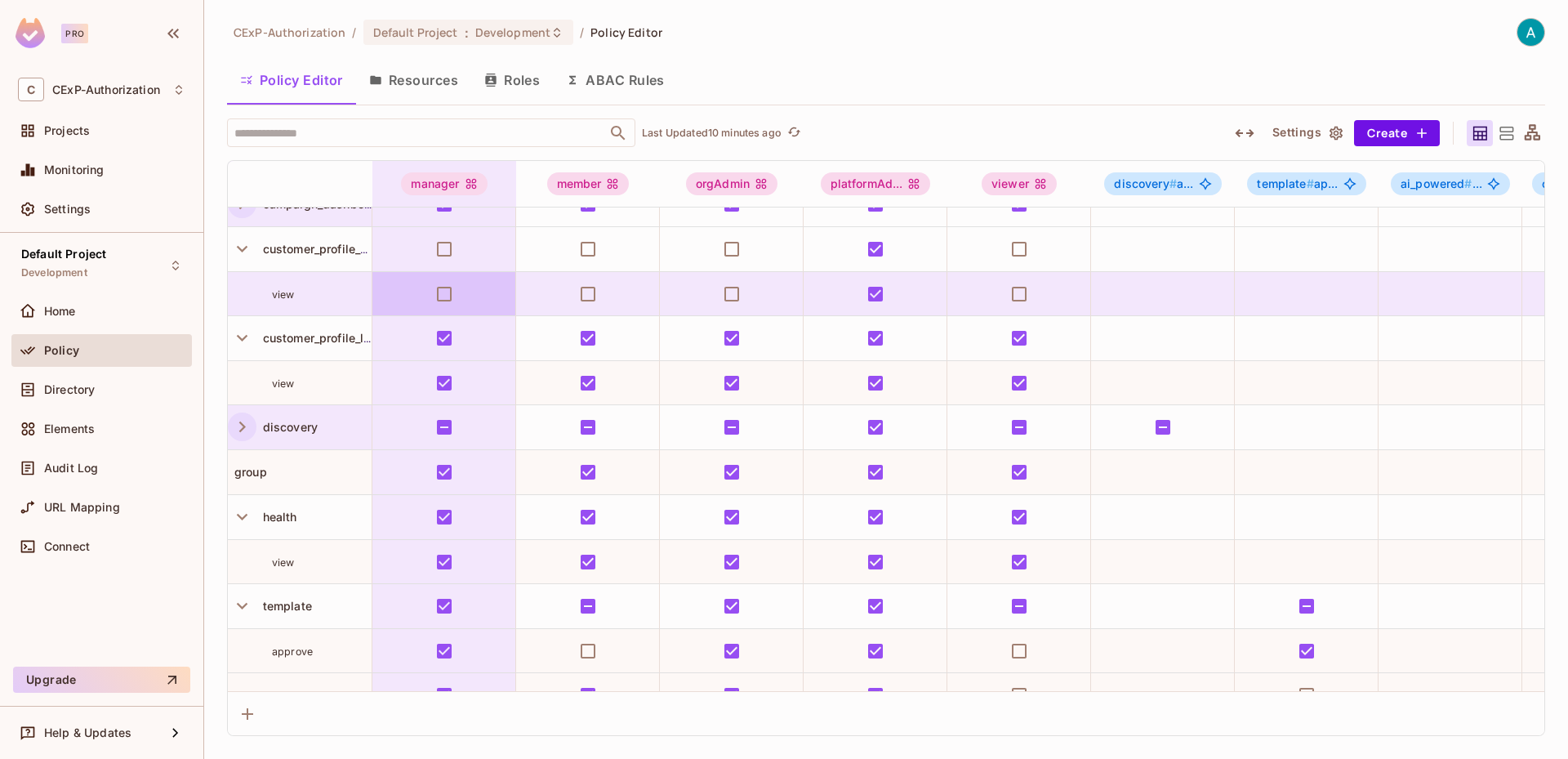
scroll to position [198, 0]
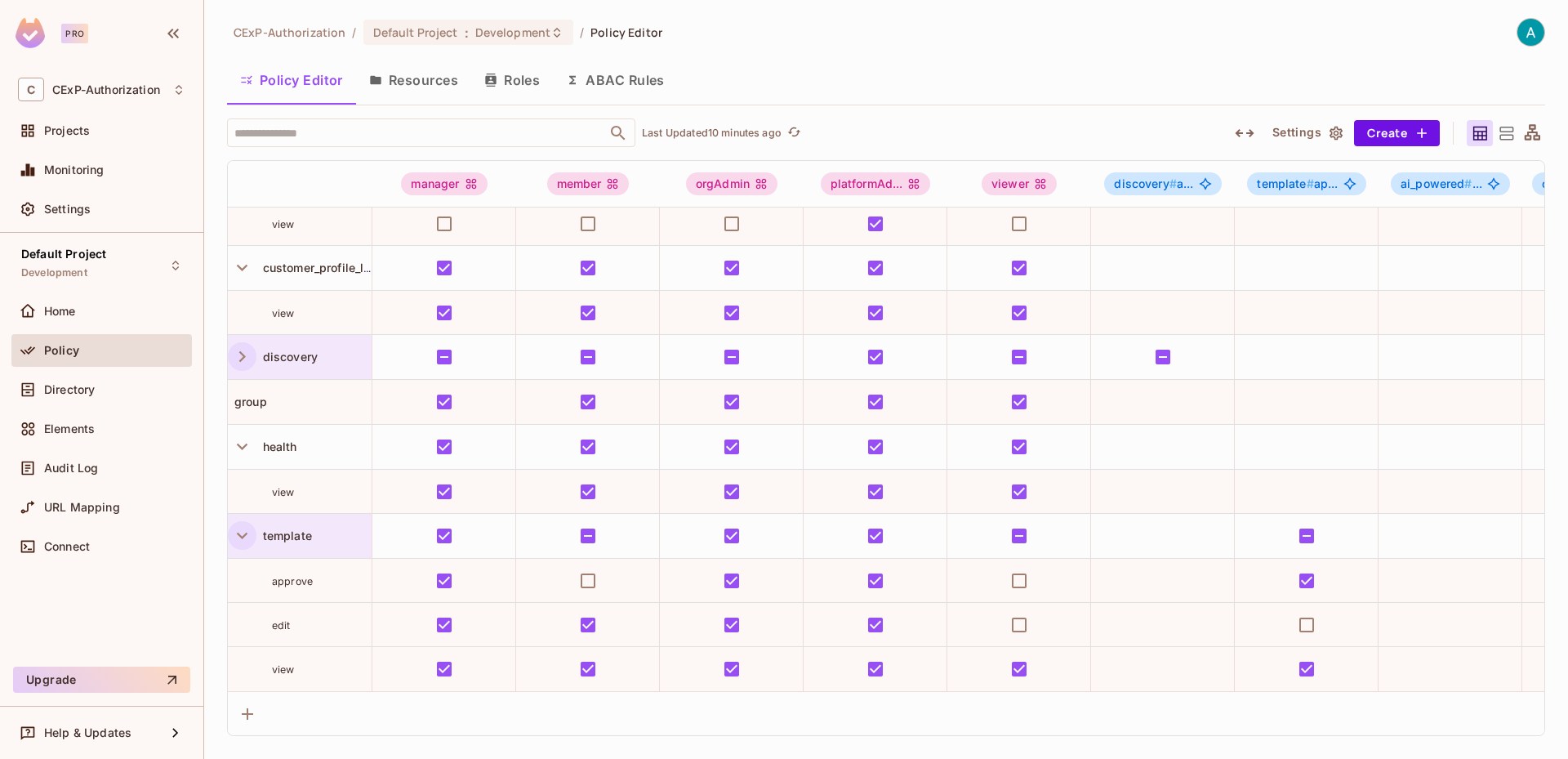
click at [240, 525] on icon "button" at bounding box center [242, 535] width 22 height 22
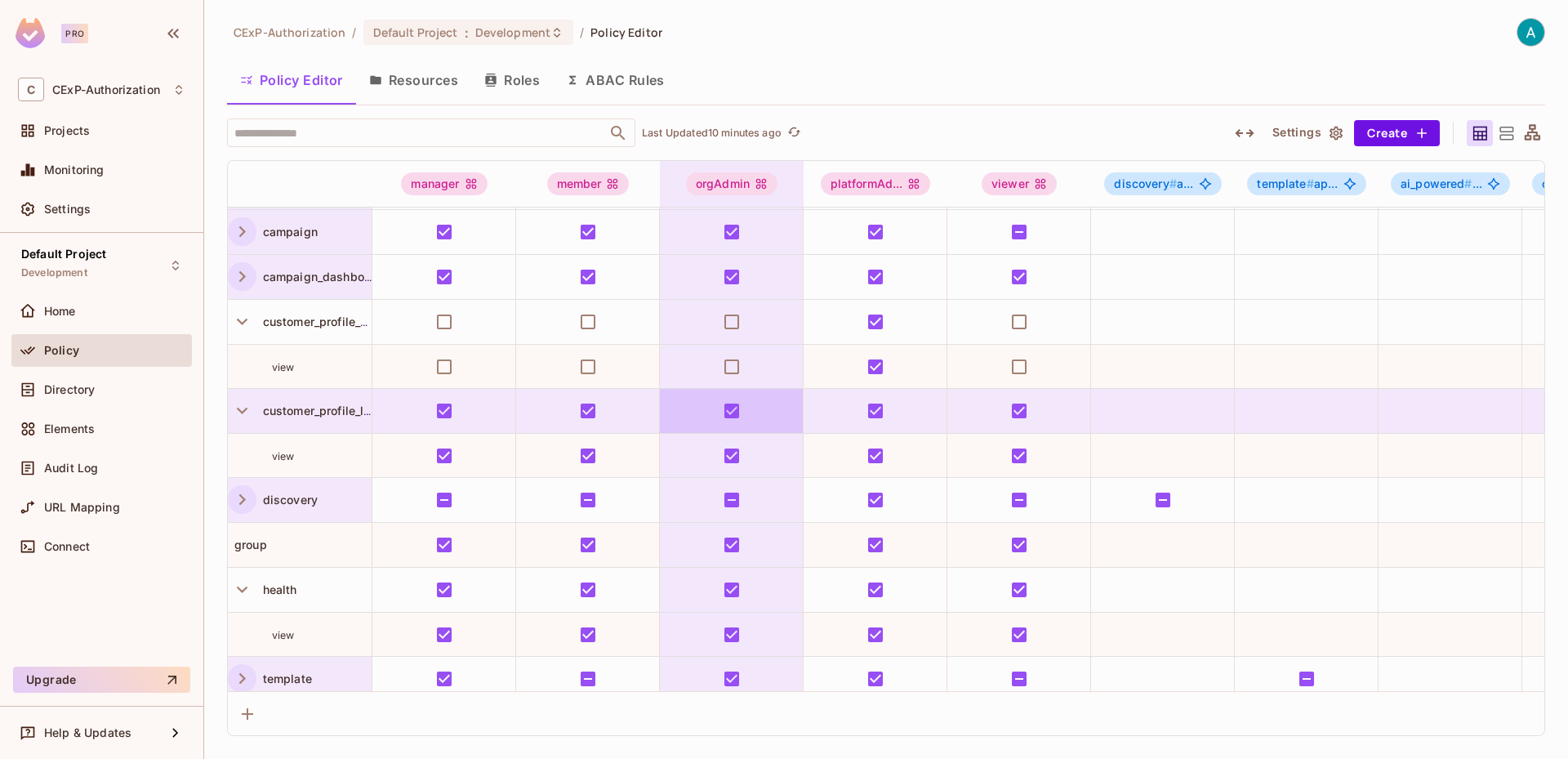
scroll to position [65, 0]
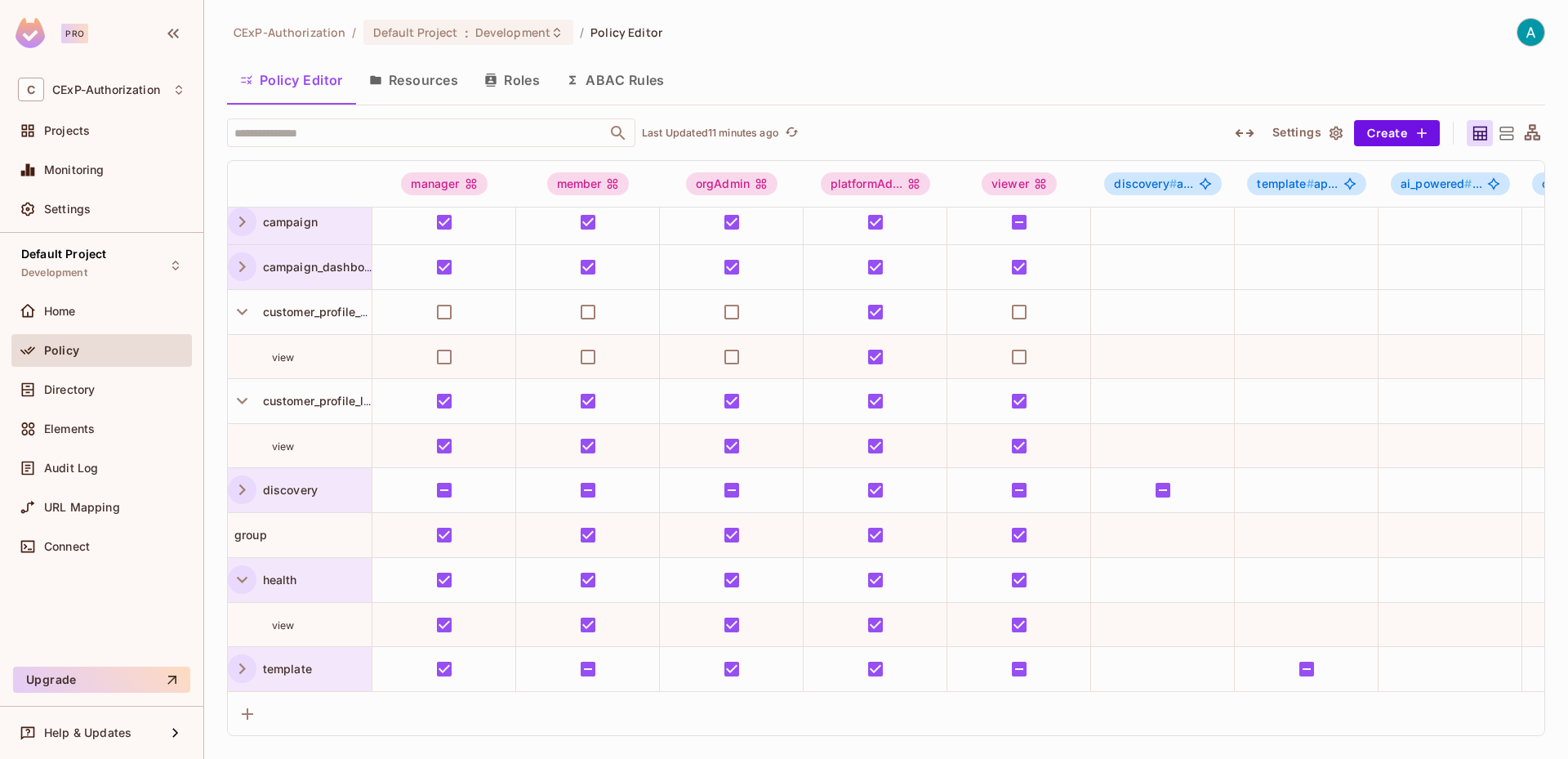
click at [242, 568] on icon "button" at bounding box center [242, 579] width 22 height 22
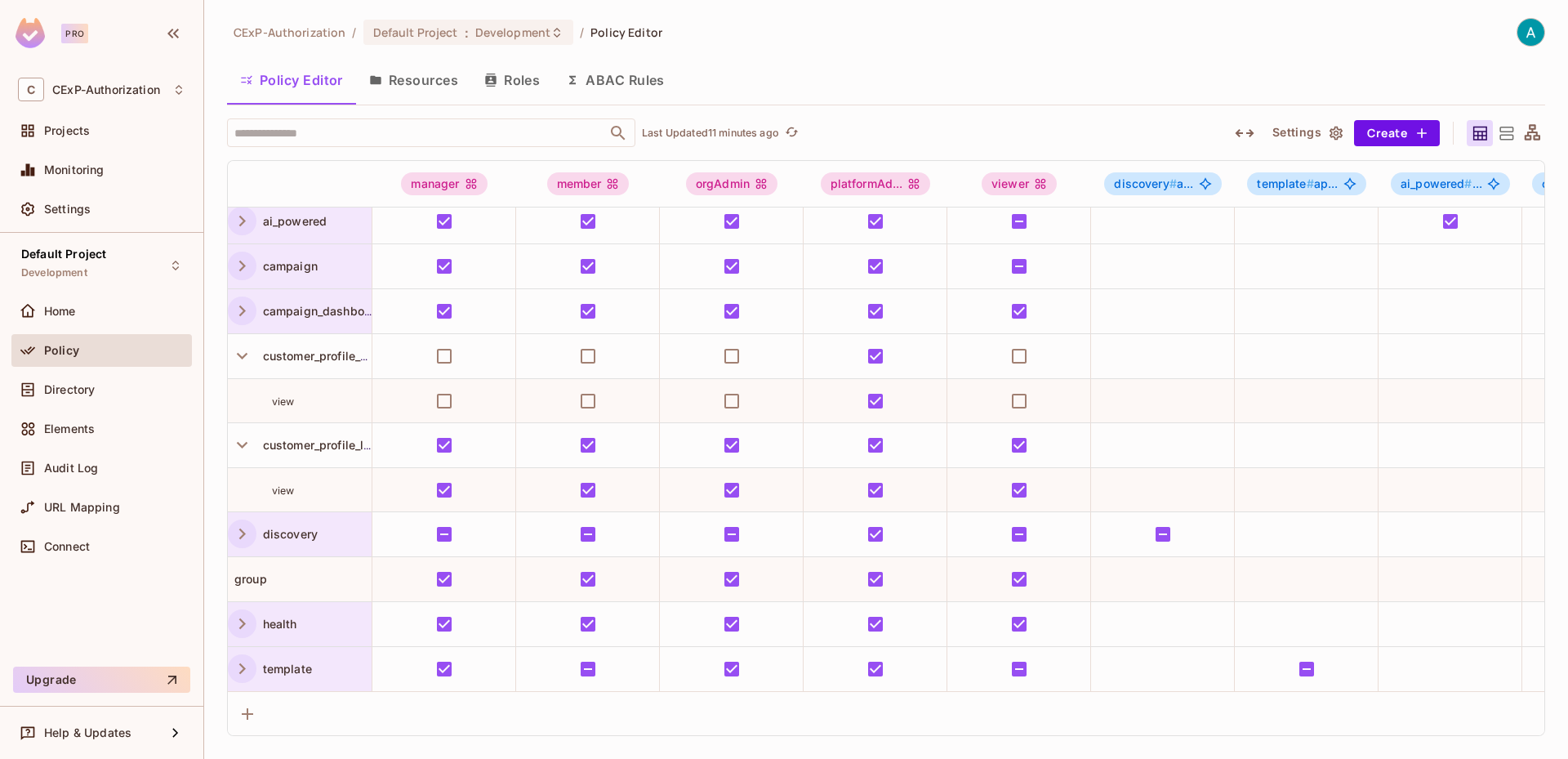
scroll to position [21, 0]
click at [328, 438] on span "customer_profile_limited" at bounding box center [328, 445] width 143 height 14
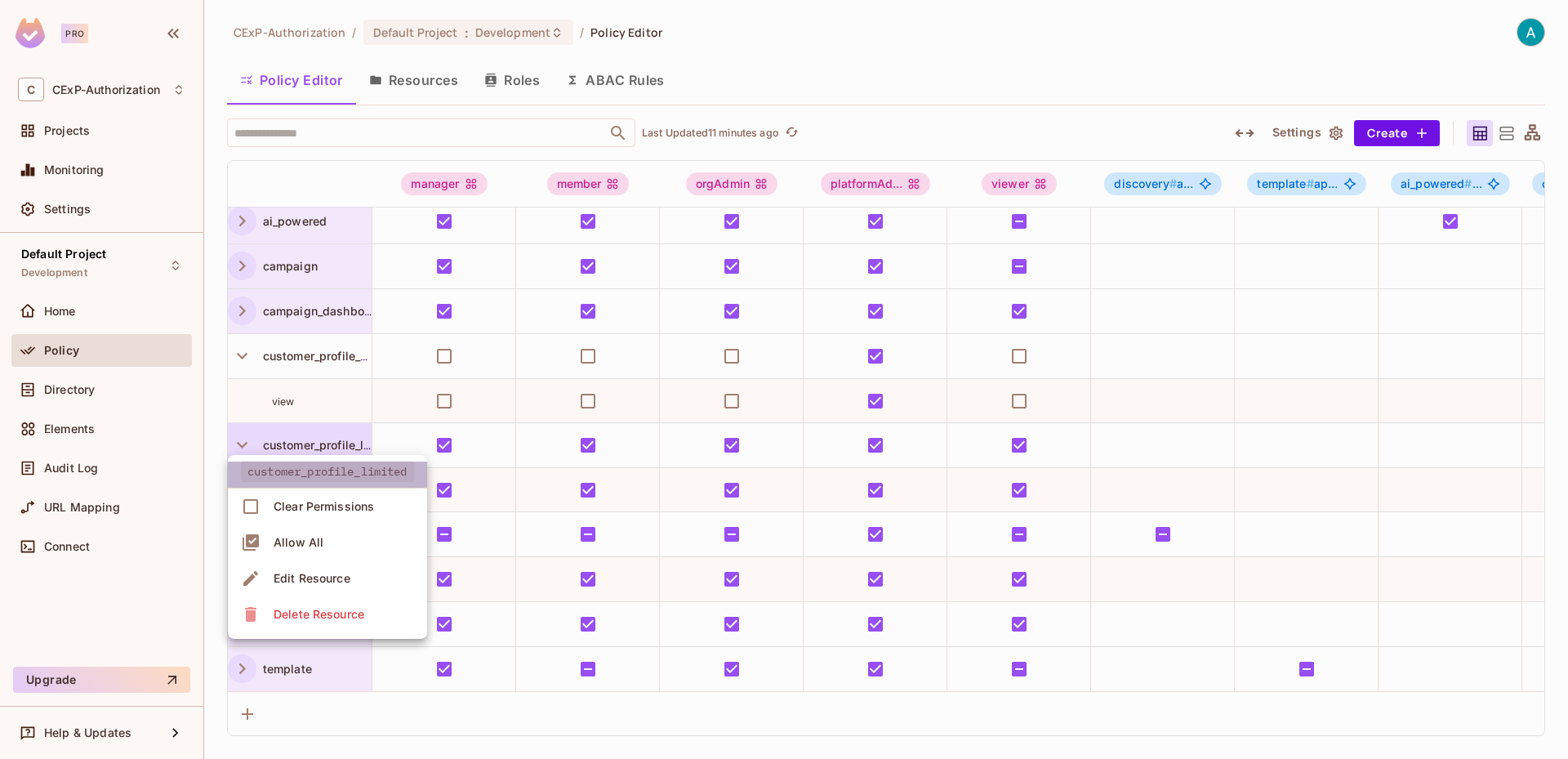
drag, startPoint x: 250, startPoint y: 470, endPoint x: 401, endPoint y: 467, distance: 151.0
click at [400, 467] on span "customer_profile_limited" at bounding box center [327, 471] width 173 height 21
click at [236, 346] on div at bounding box center [784, 380] width 1568 height 759
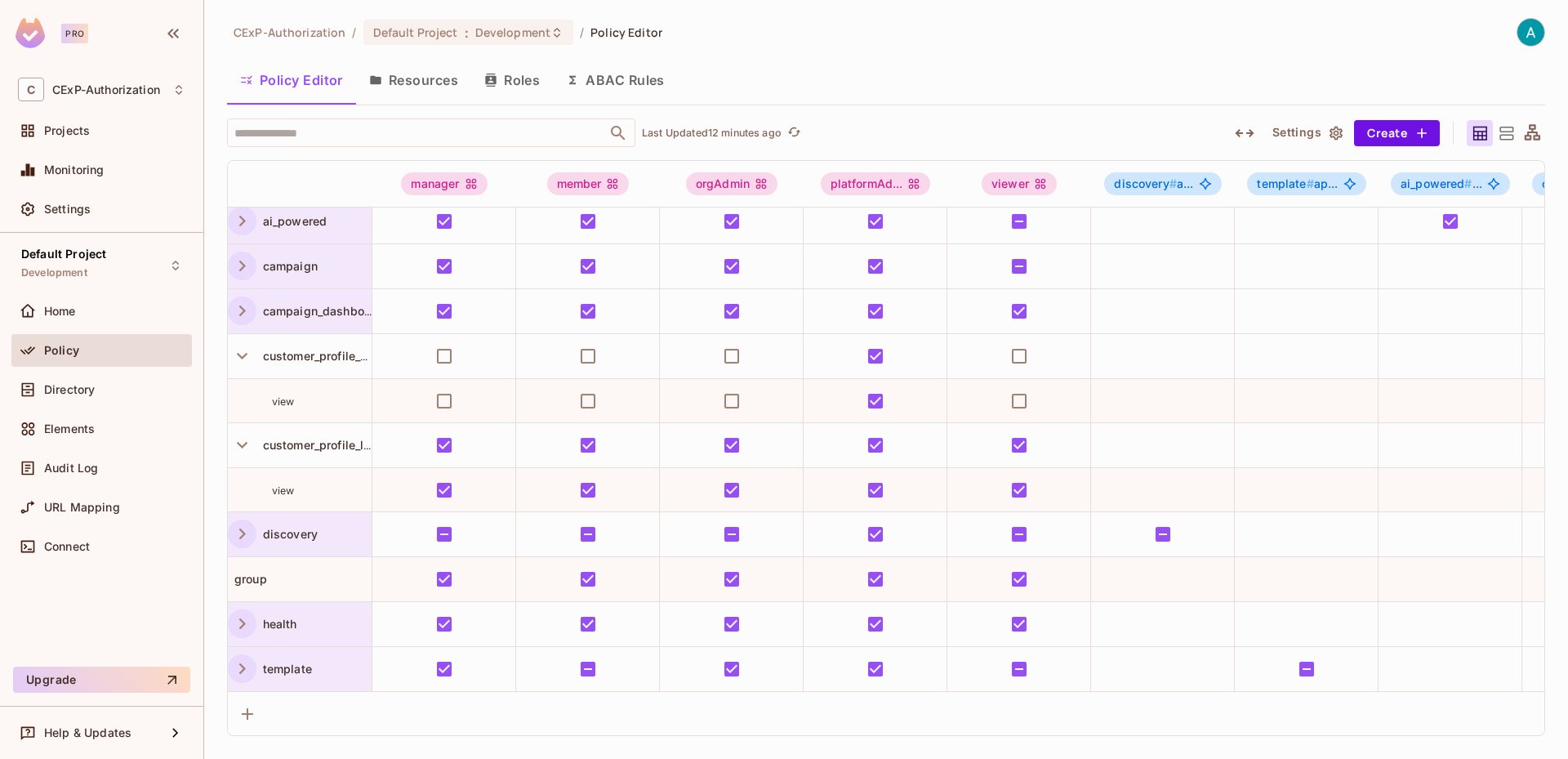
click at [240, 346] on icon "button" at bounding box center [242, 356] width 22 height 22
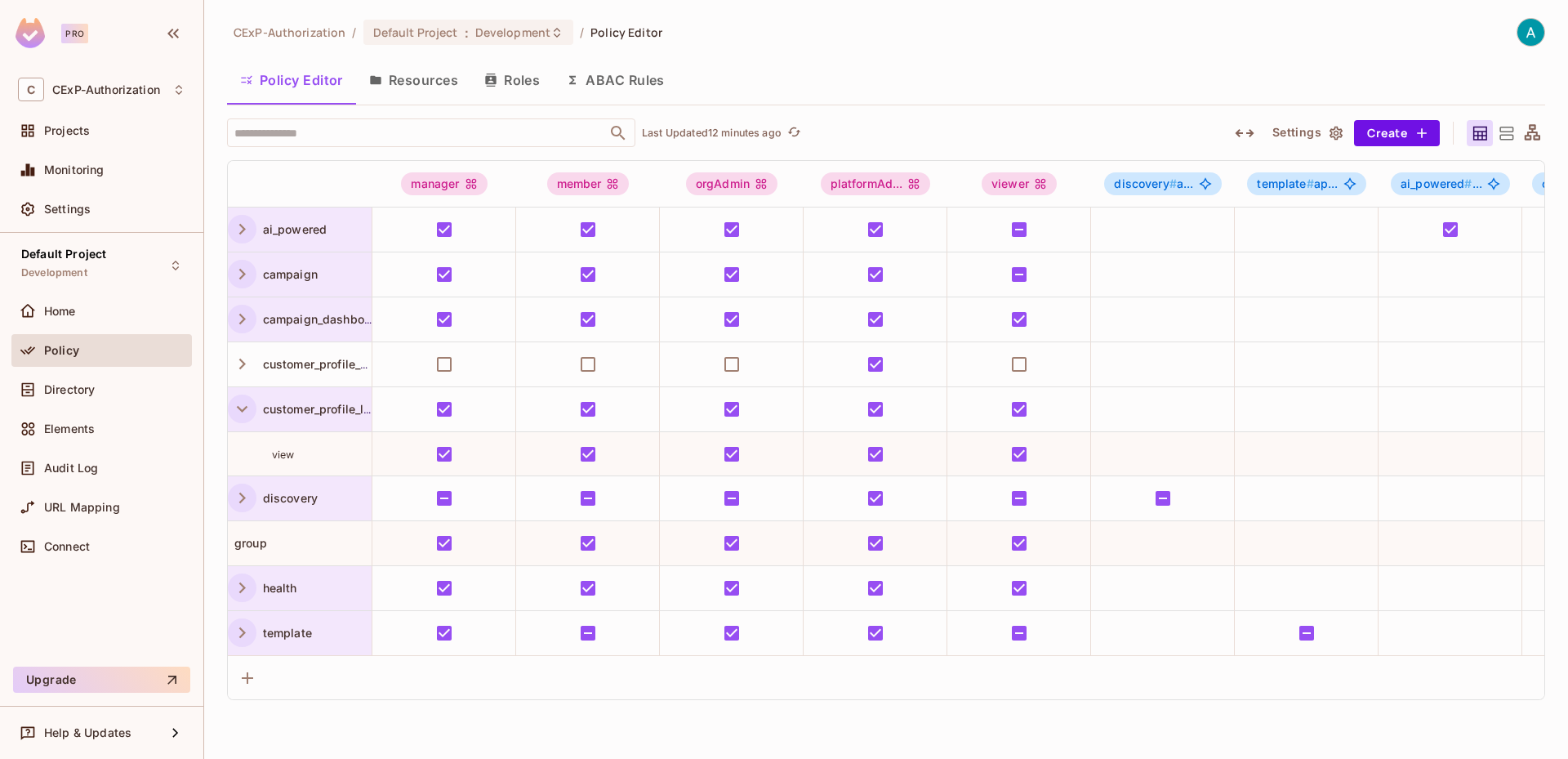
click at [245, 397] on icon "button" at bounding box center [242, 408] width 22 height 22
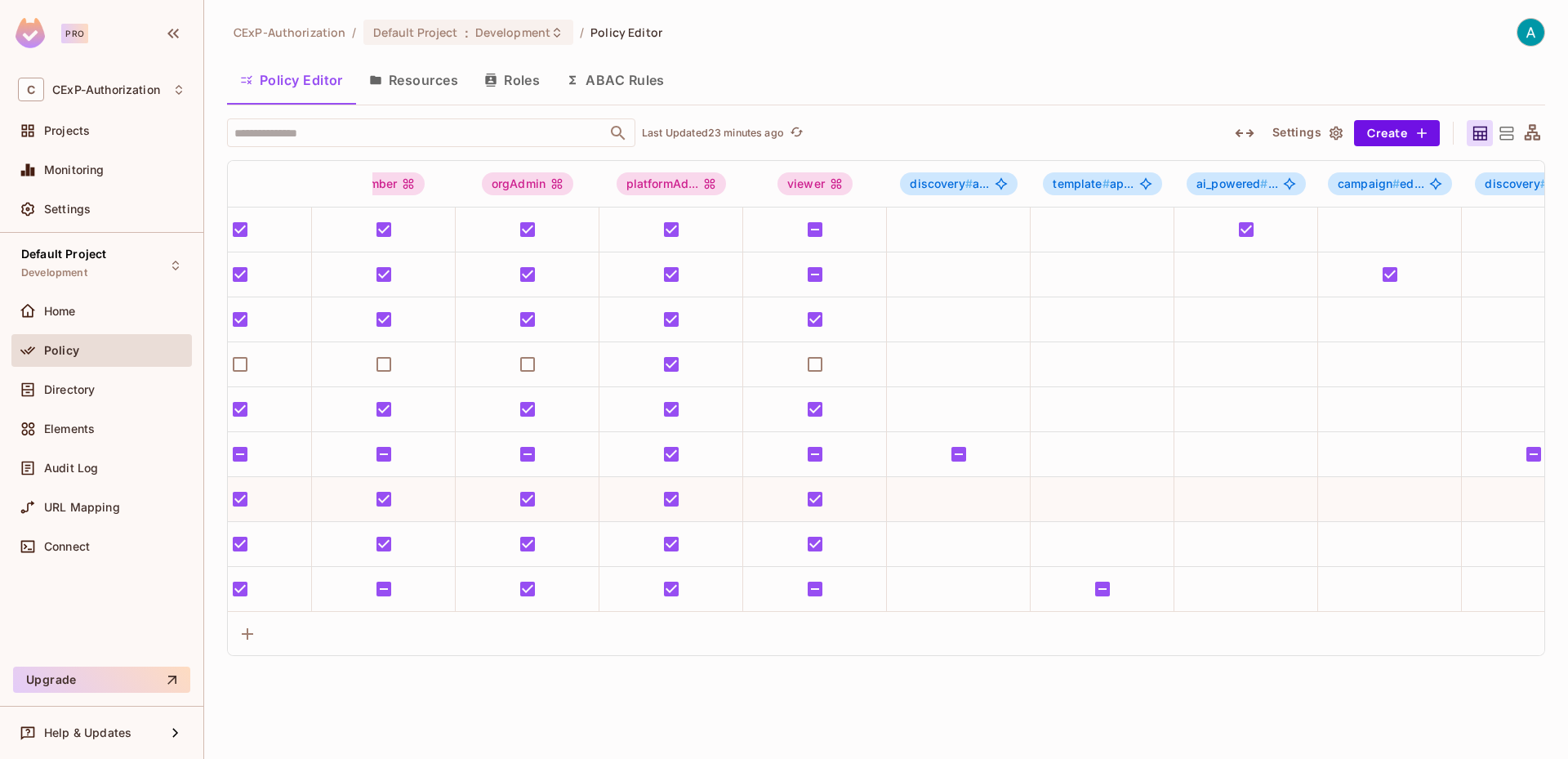
scroll to position [0, 346]
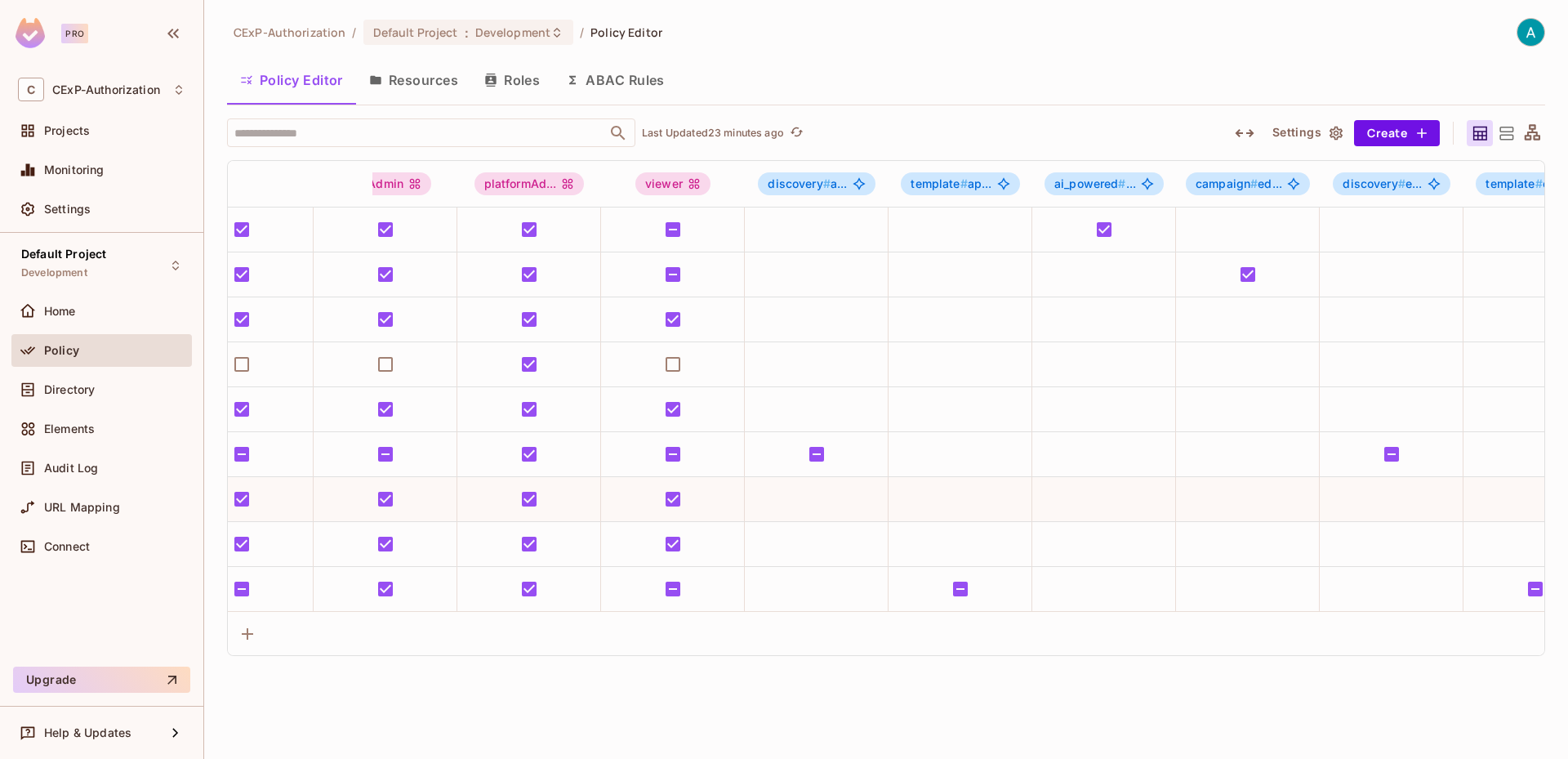
click at [1484, 128] on icon at bounding box center [1480, 133] width 21 height 21
click at [1505, 135] on icon at bounding box center [1506, 133] width 21 height 21
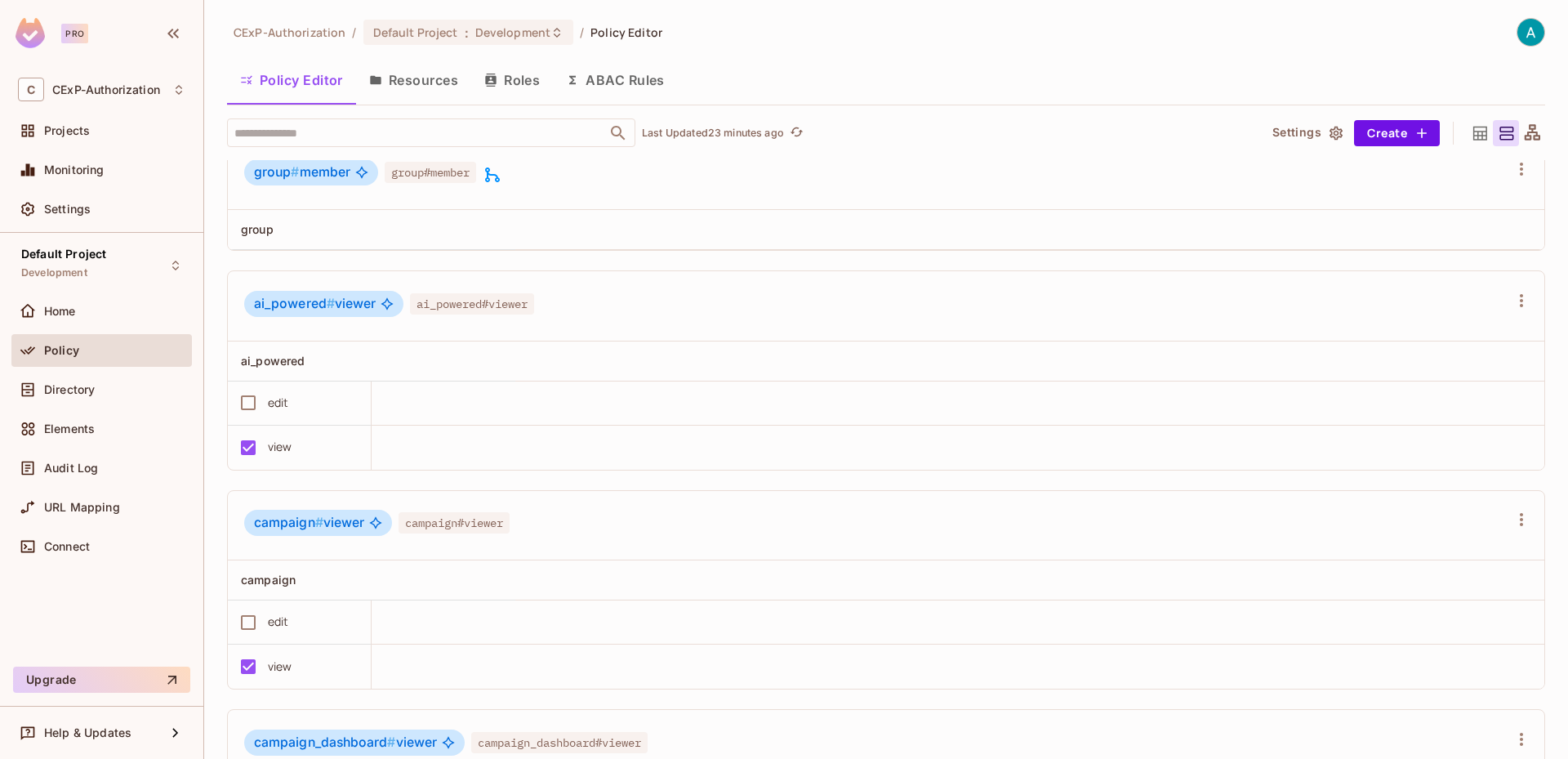
scroll to position [2858, 0]
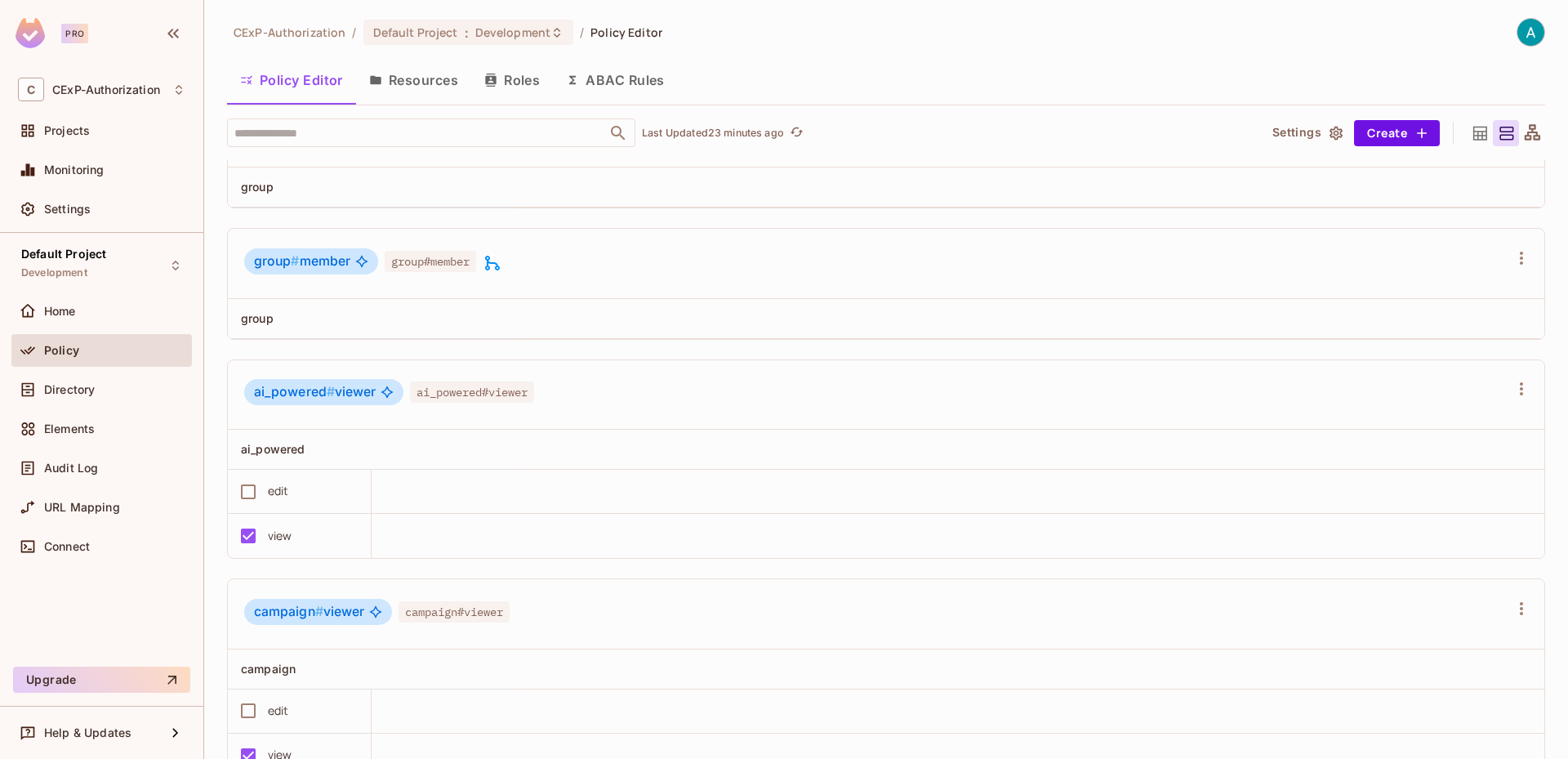
click at [496, 270] on icon at bounding box center [492, 262] width 15 height 15
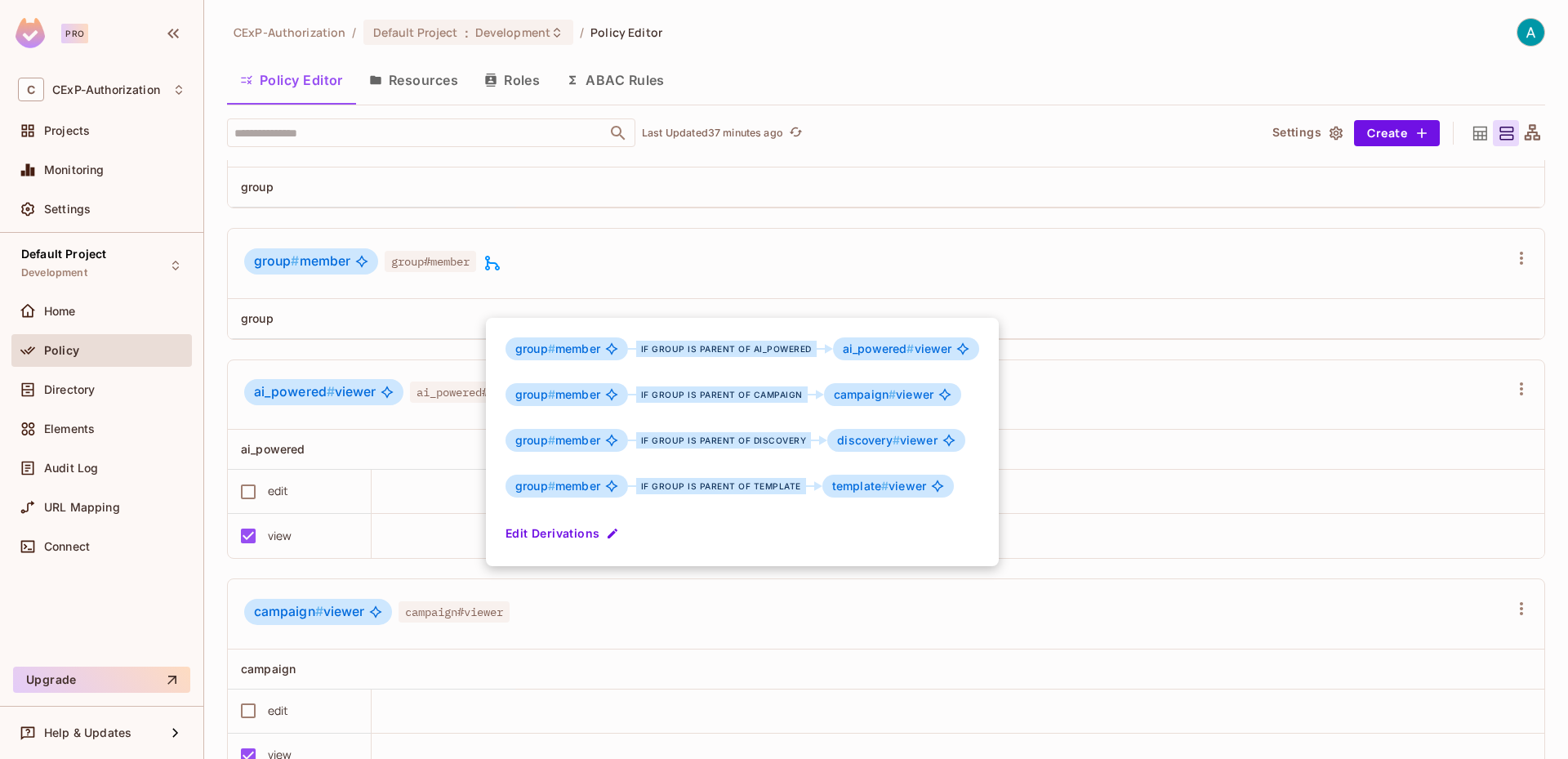
click at [392, 351] on div at bounding box center [784, 380] width 1568 height 759
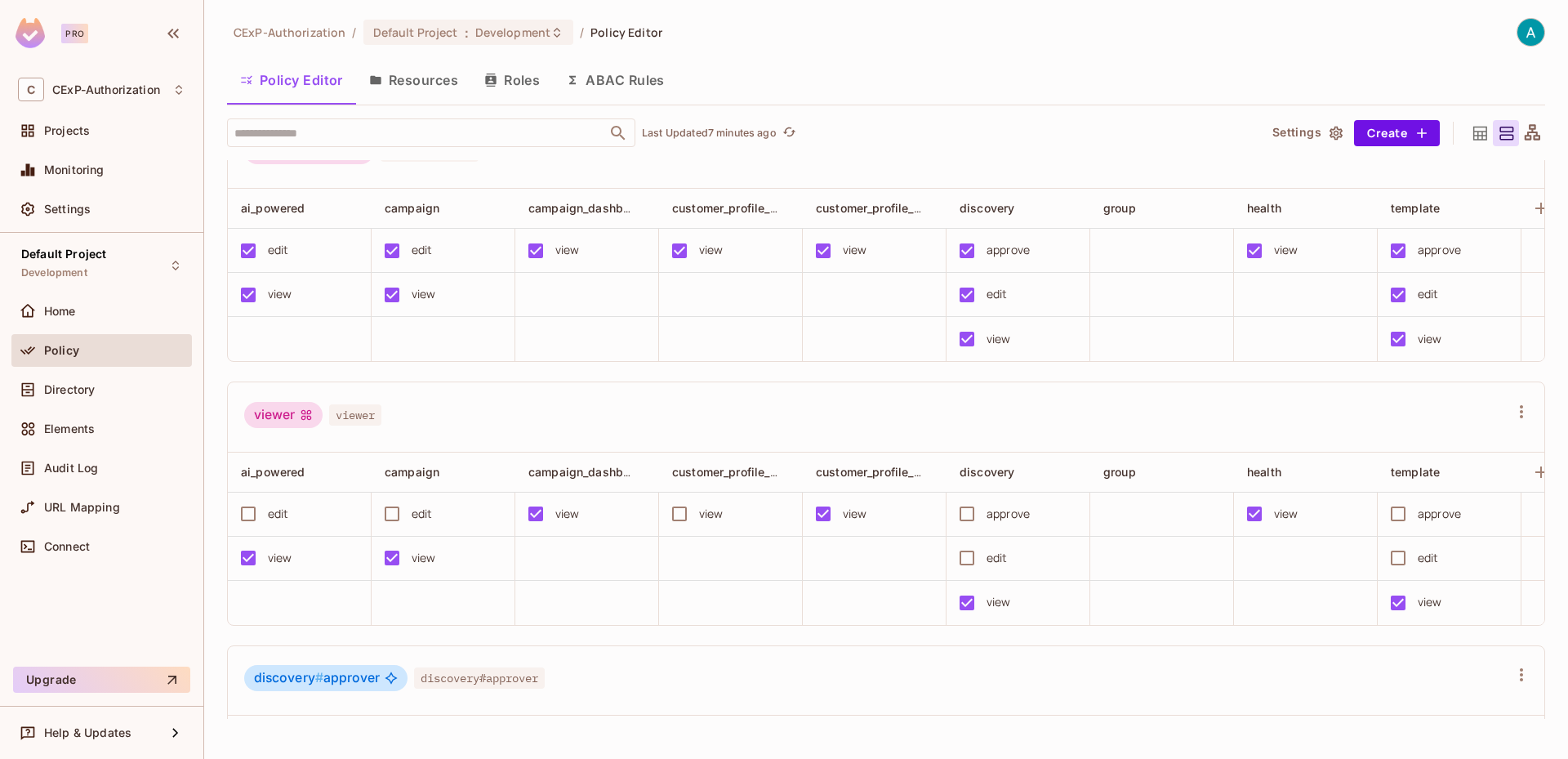
scroll to position [495, 0]
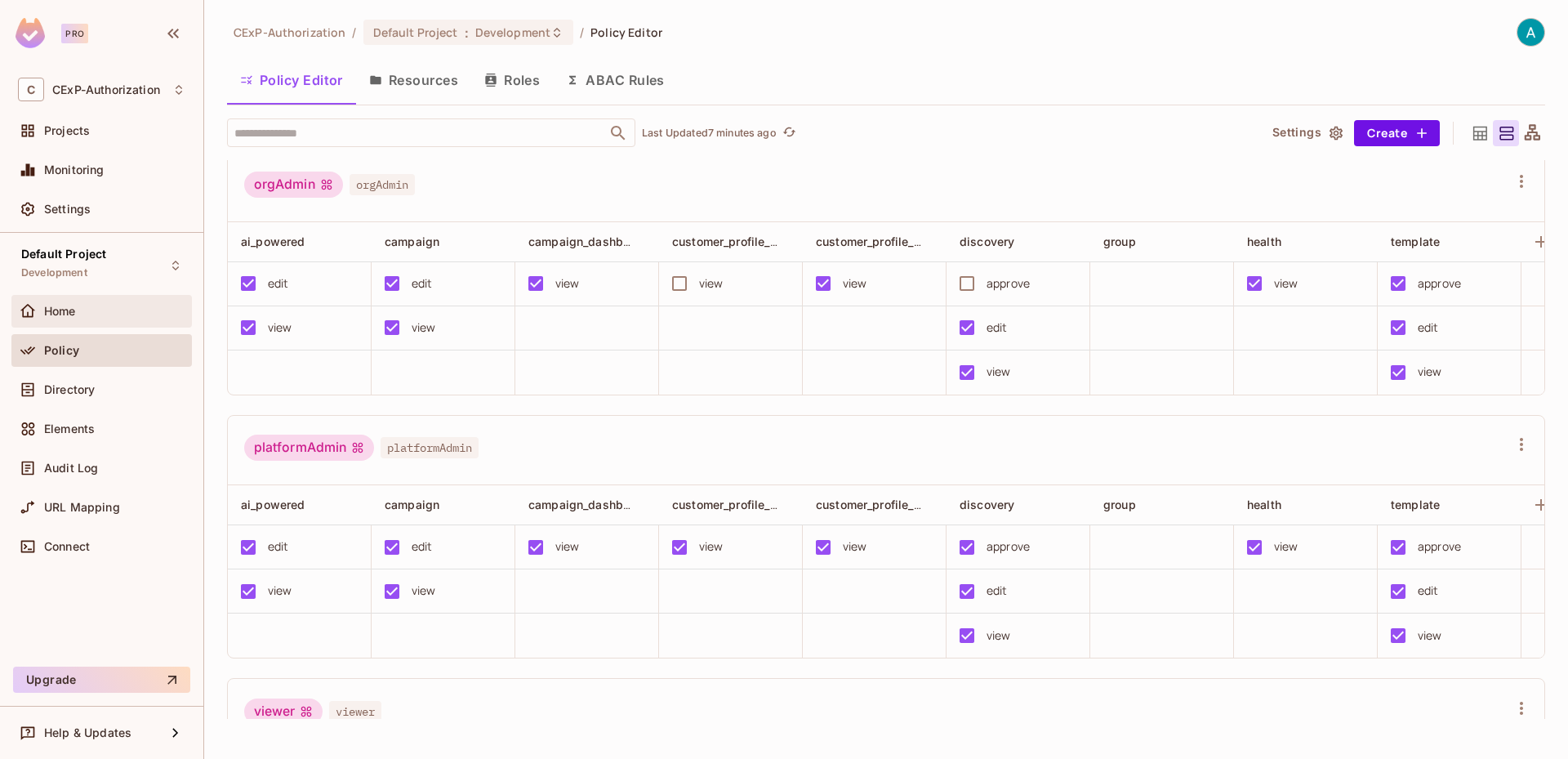
click at [126, 322] on div "Home" at bounding box center [102, 311] width 181 height 33
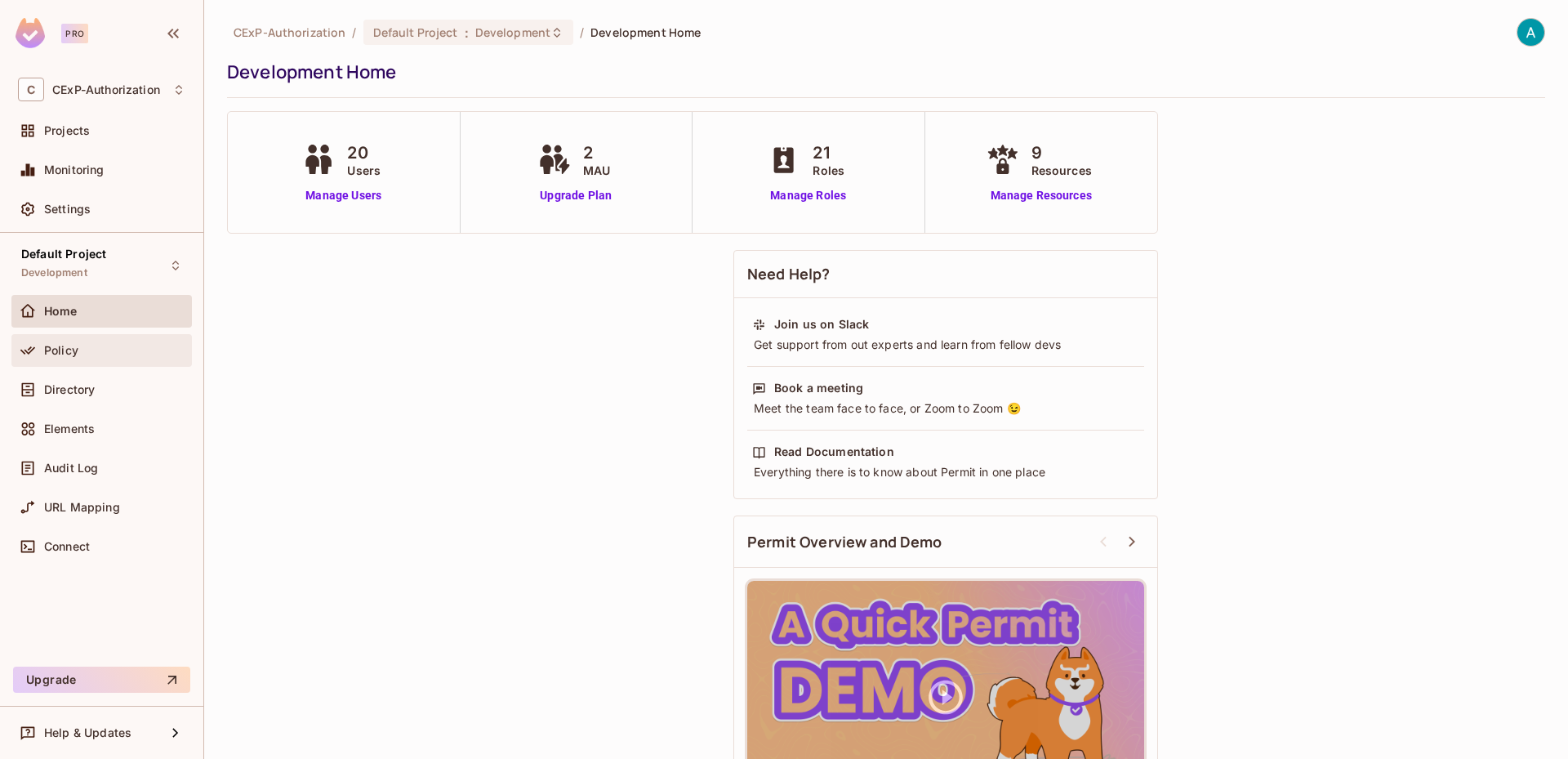
click at [133, 357] on div "Policy" at bounding box center [101, 351] width 167 height 20
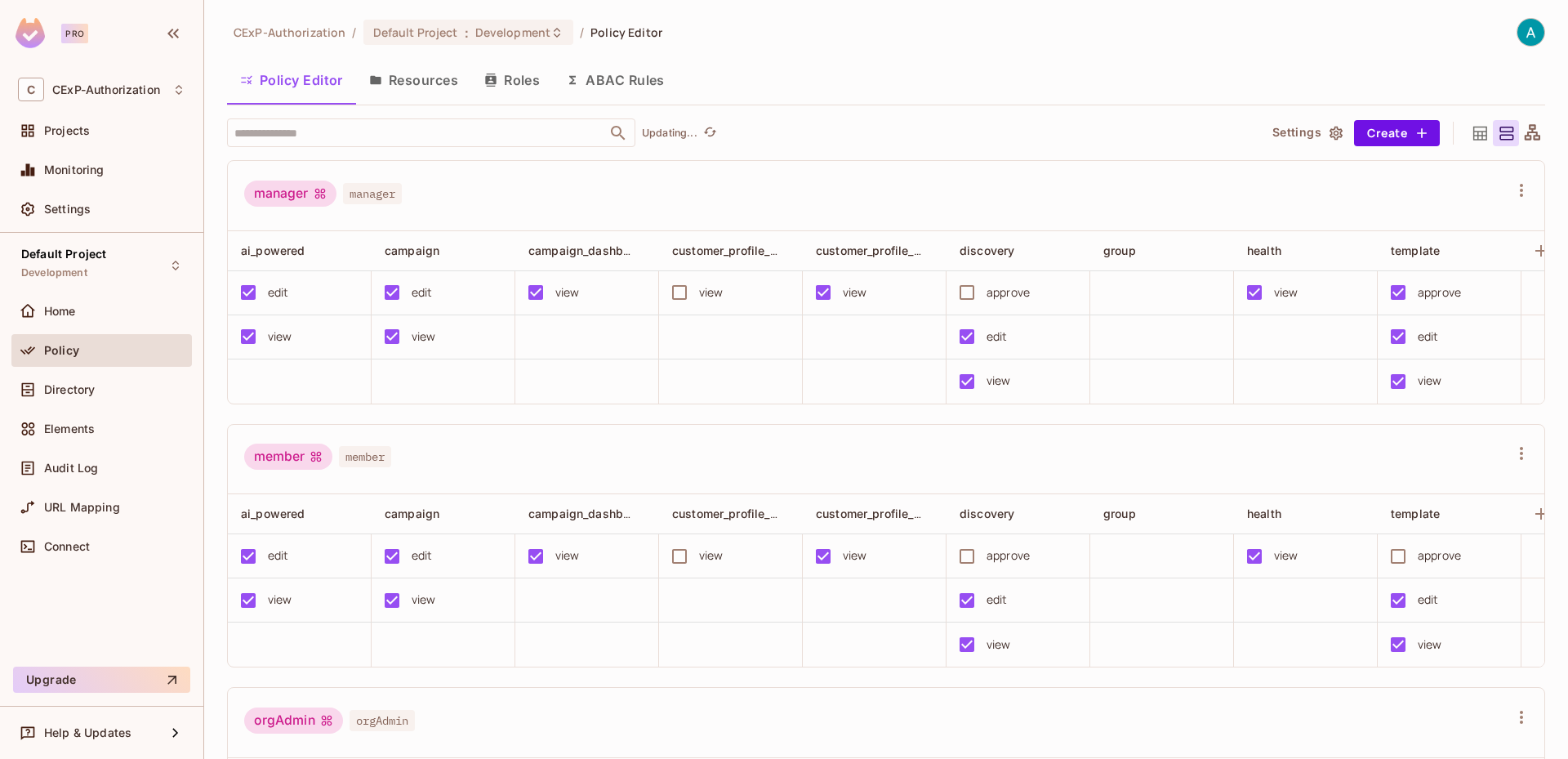
click at [405, 76] on button "Resources" at bounding box center [413, 79] width 115 height 41
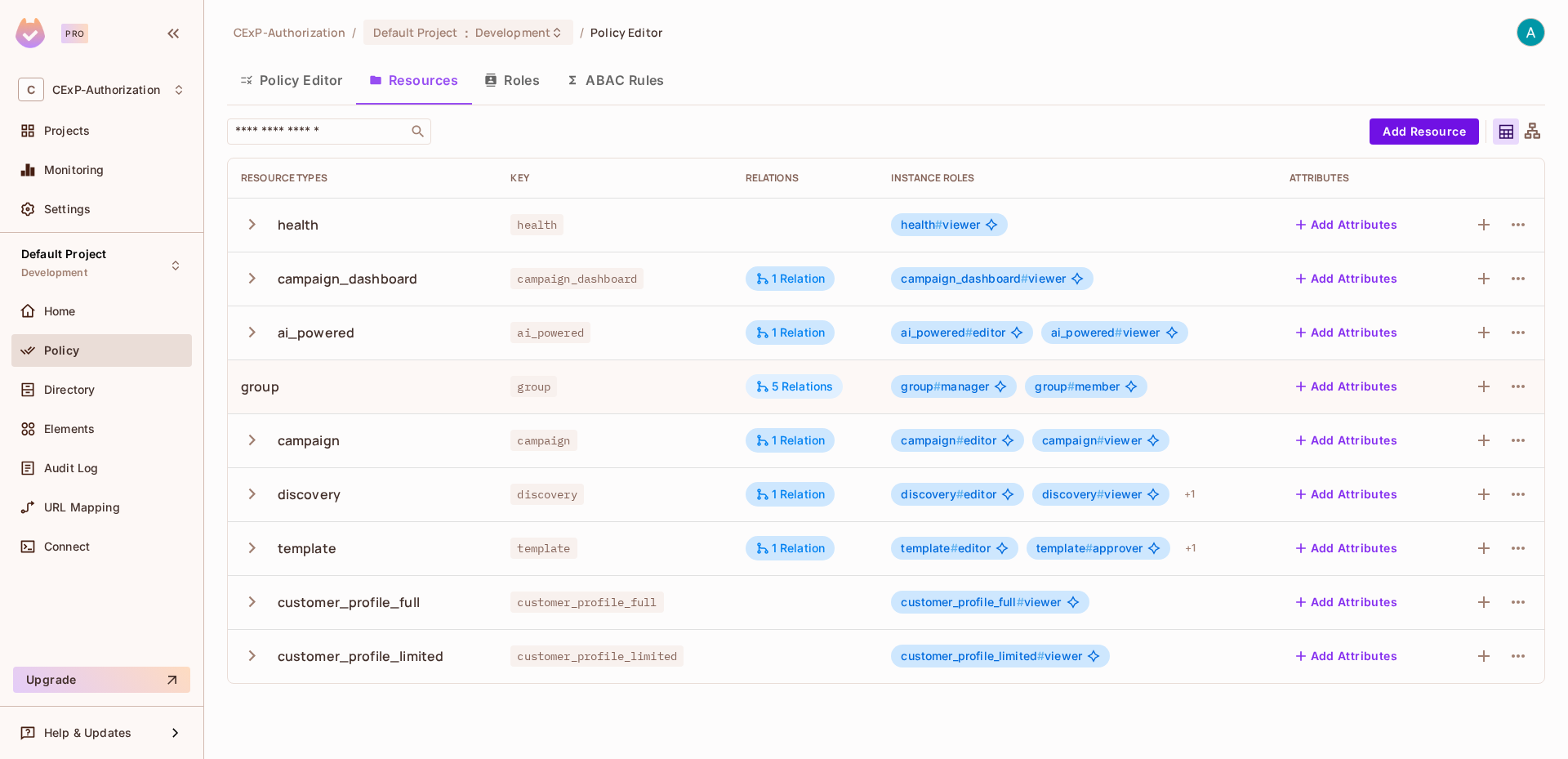
click at [778, 387] on div "5 Relations" at bounding box center [794, 385] width 78 height 15
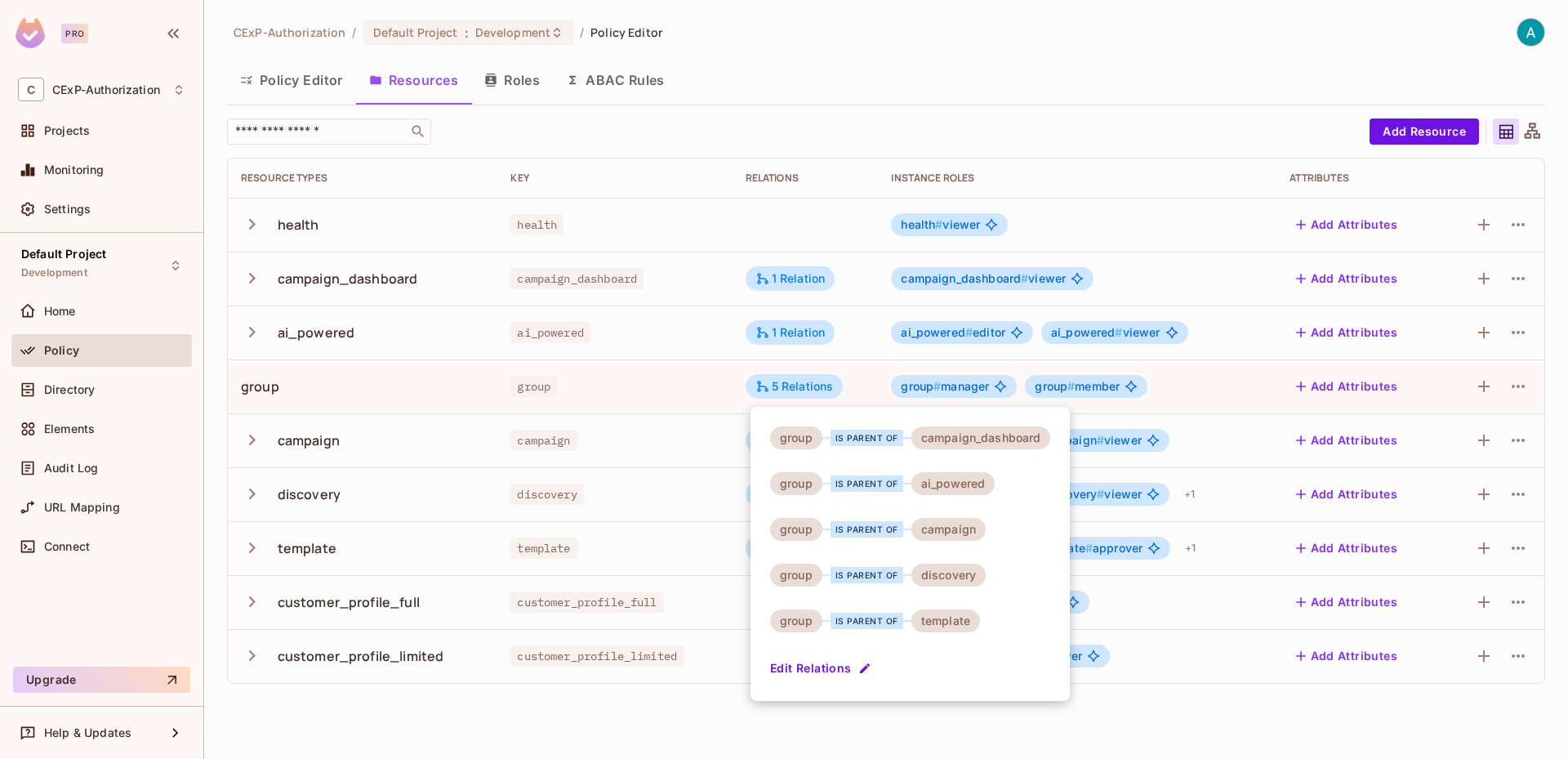
click at [559, 448] on div at bounding box center [784, 380] width 1568 height 759
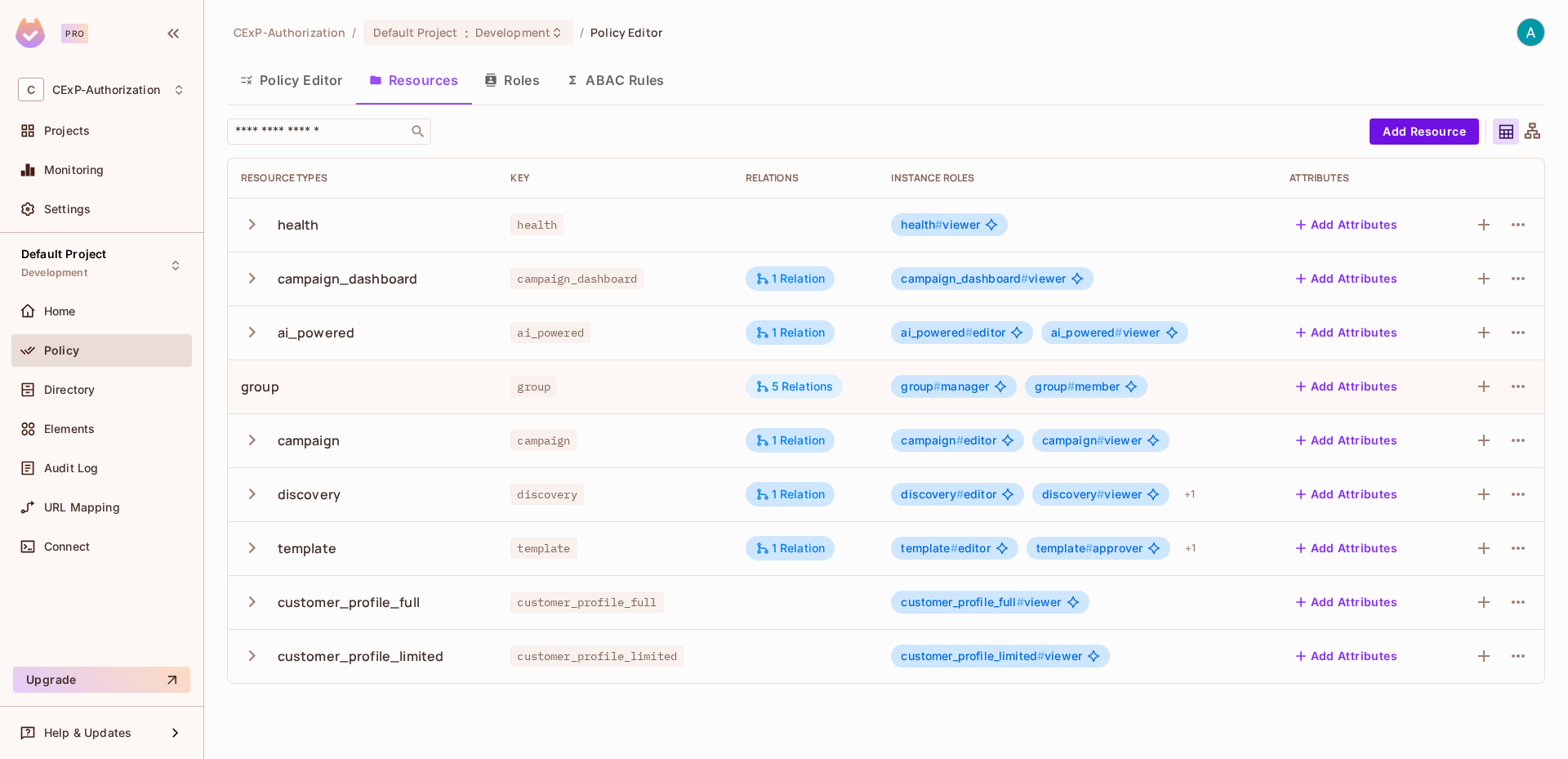
click at [830, 387] on div "5 Relations" at bounding box center [794, 385] width 78 height 15
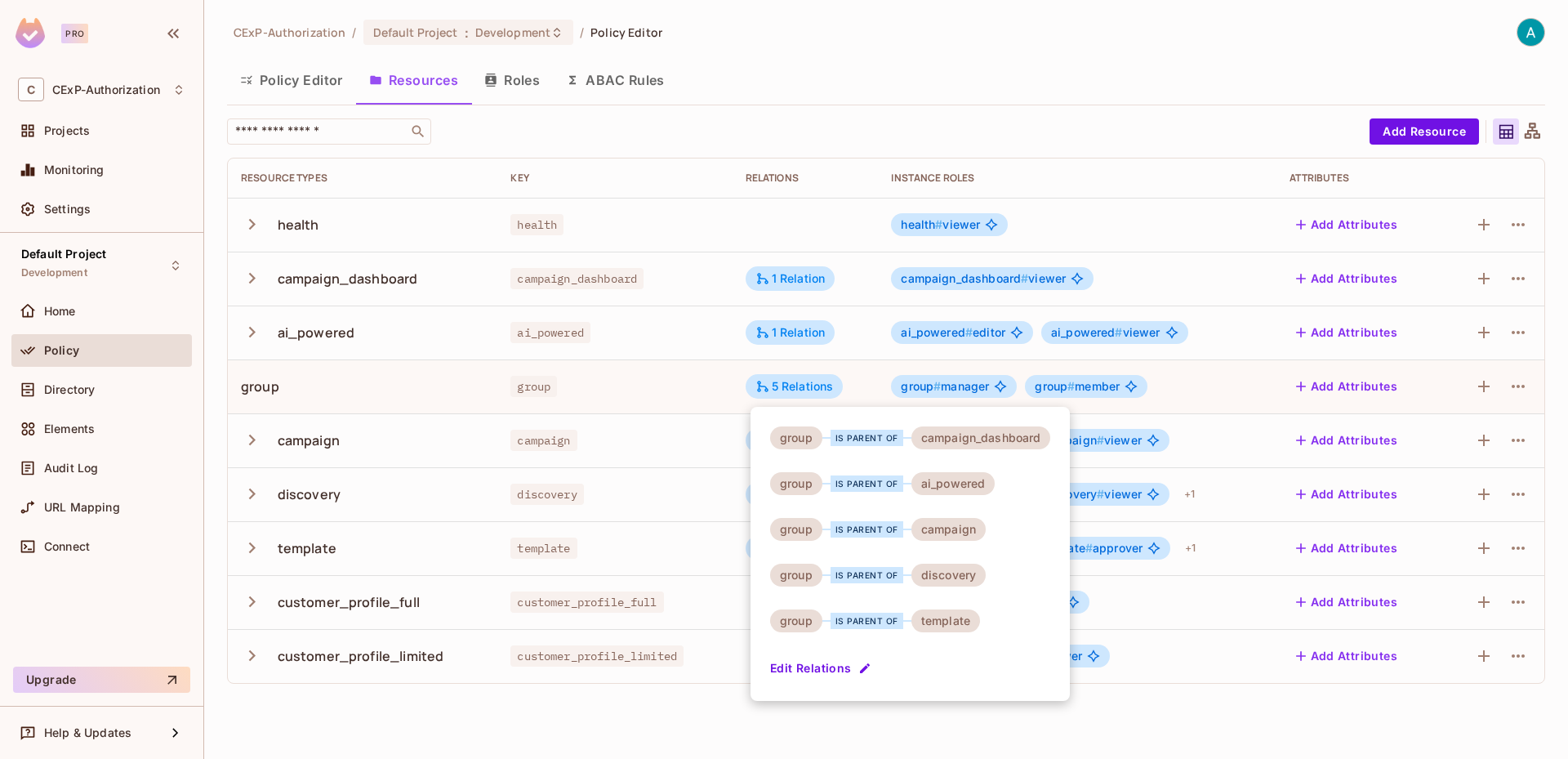
click at [305, 79] on div at bounding box center [784, 380] width 1568 height 759
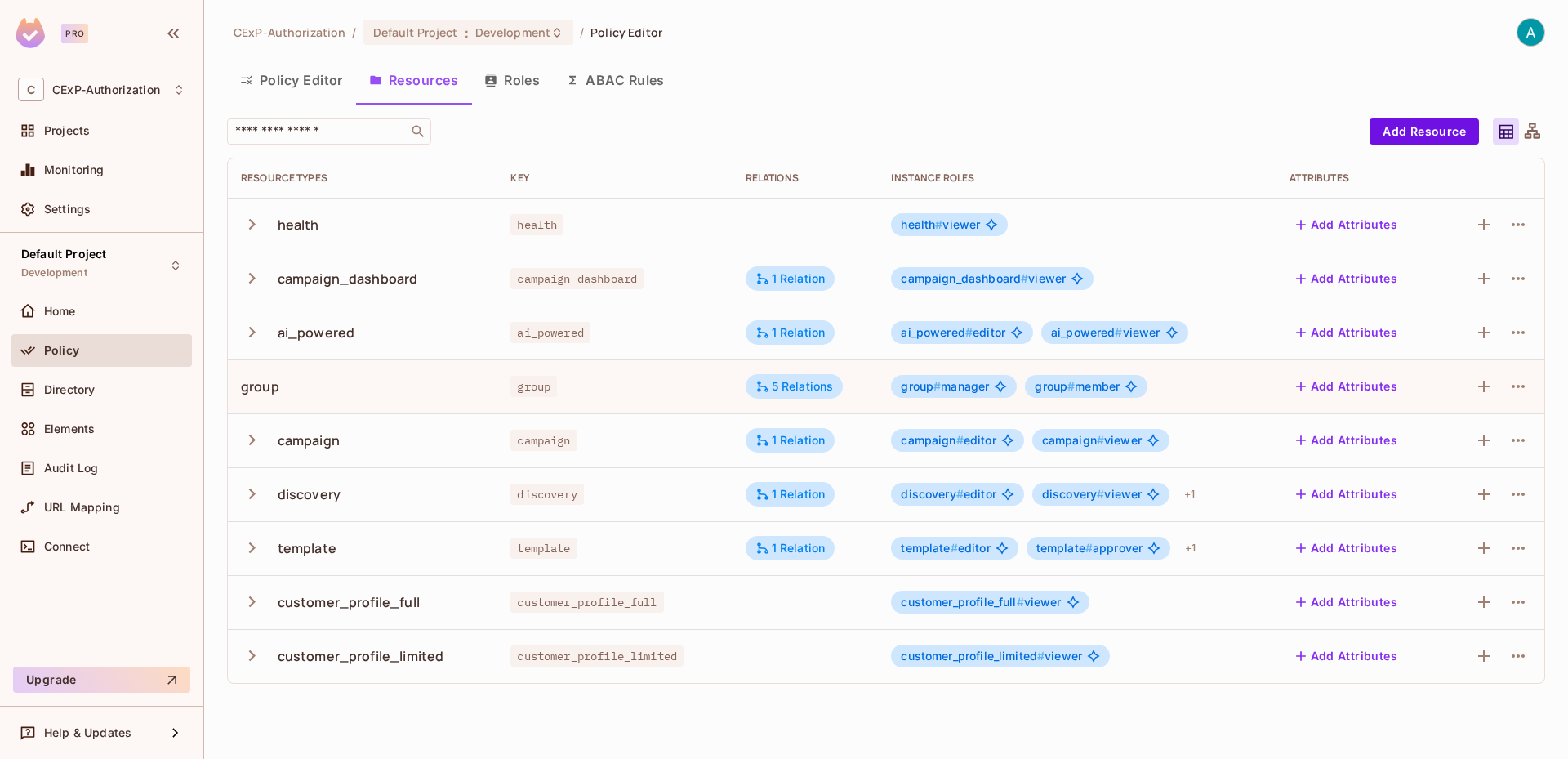
click at [294, 87] on button "Policy Editor" at bounding box center [291, 79] width 129 height 41
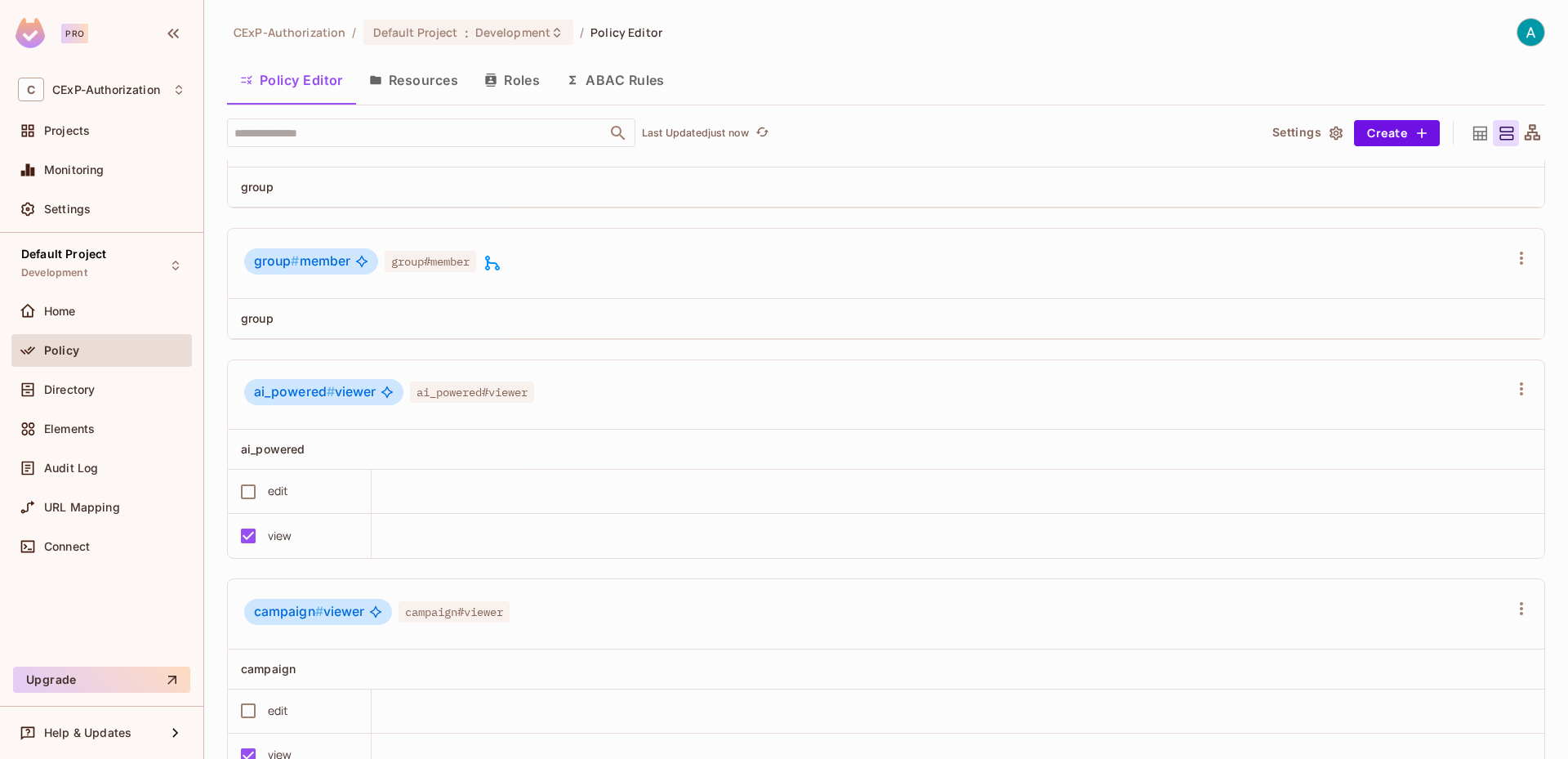
scroll to position [2777, 0]
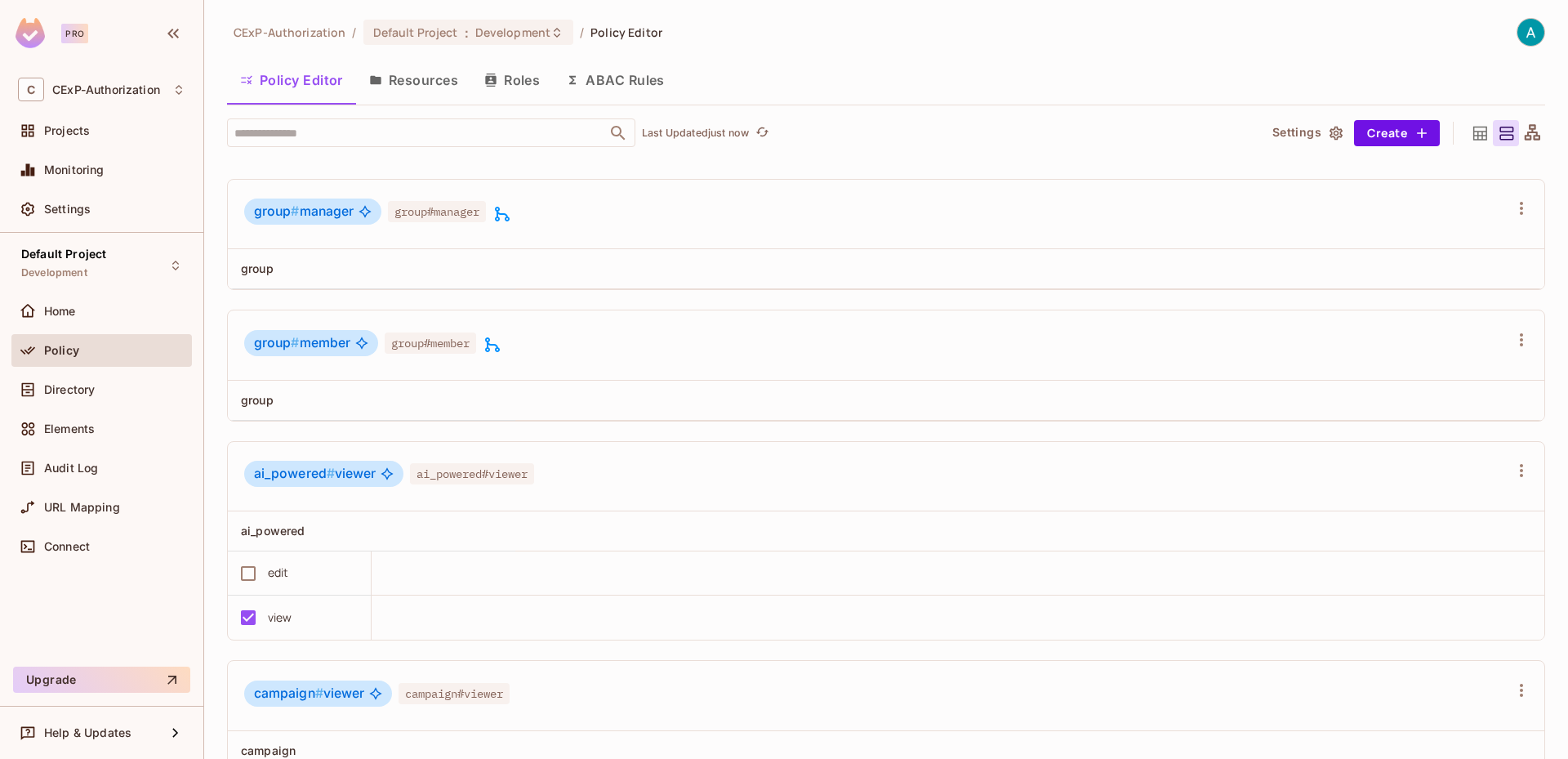
click at [503, 222] on icon at bounding box center [502, 214] width 15 height 15
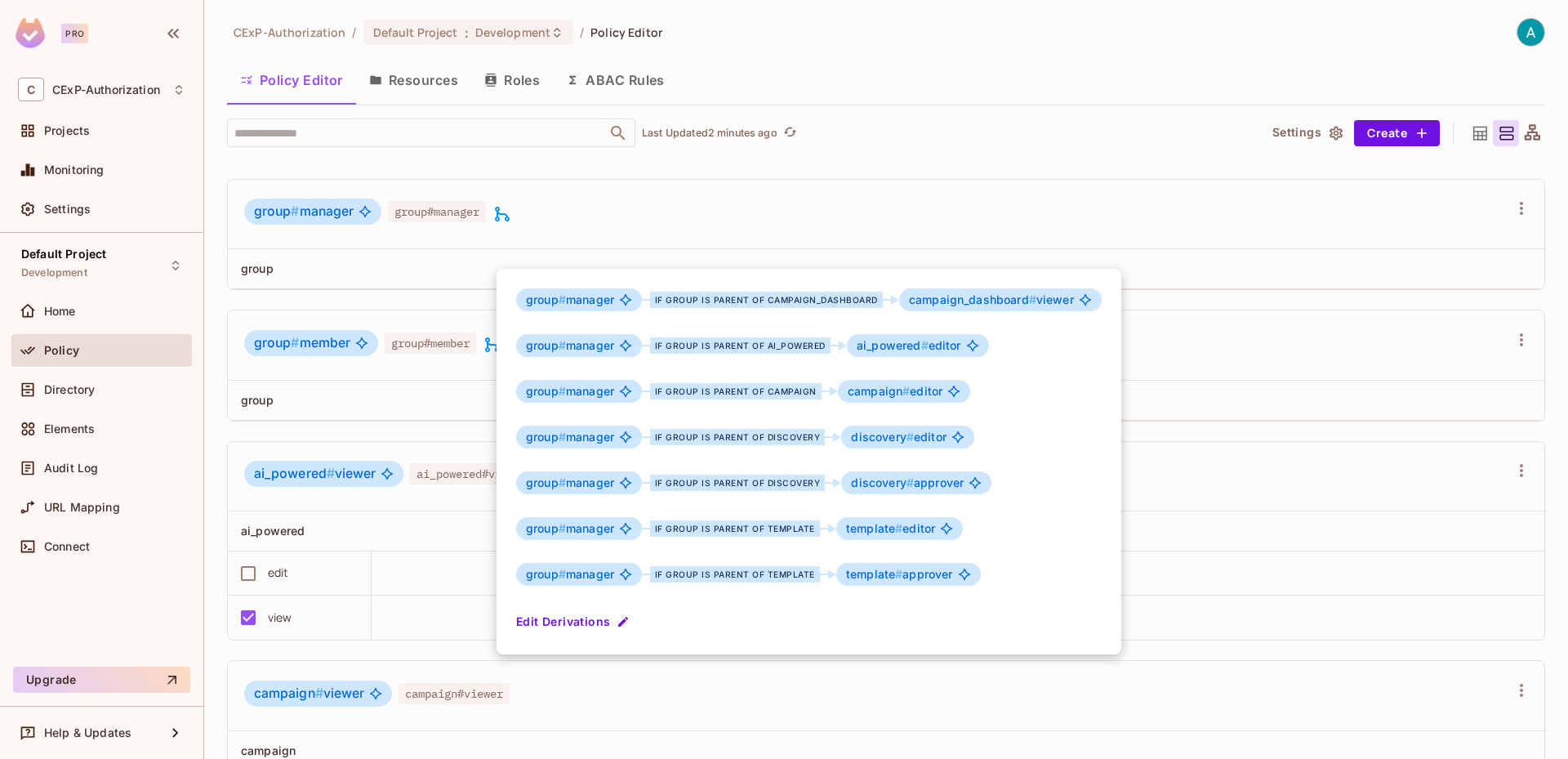
click at [426, 476] on div at bounding box center [784, 380] width 1568 height 759
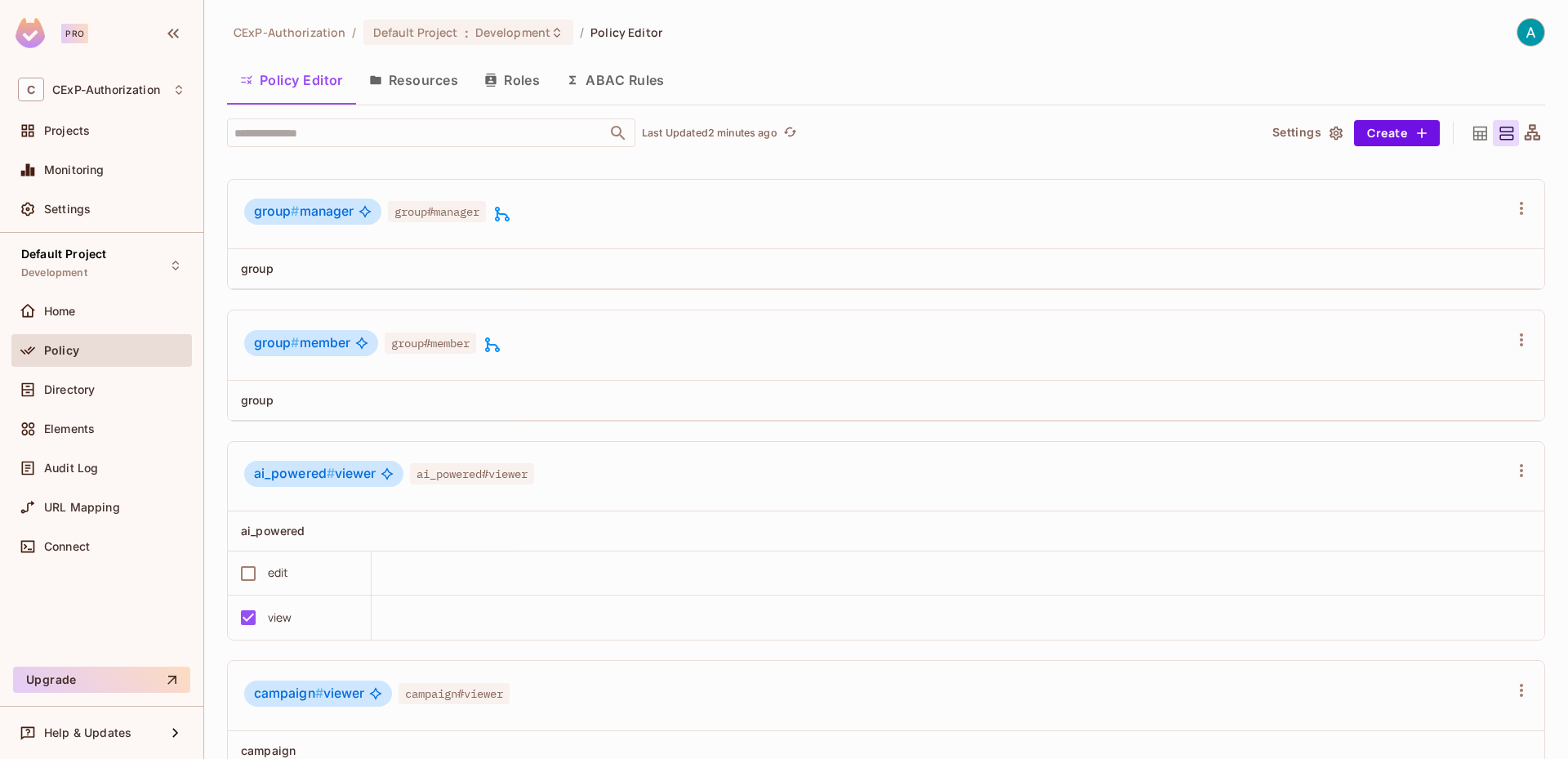
click at [499, 355] on icon at bounding box center [493, 345] width 20 height 20
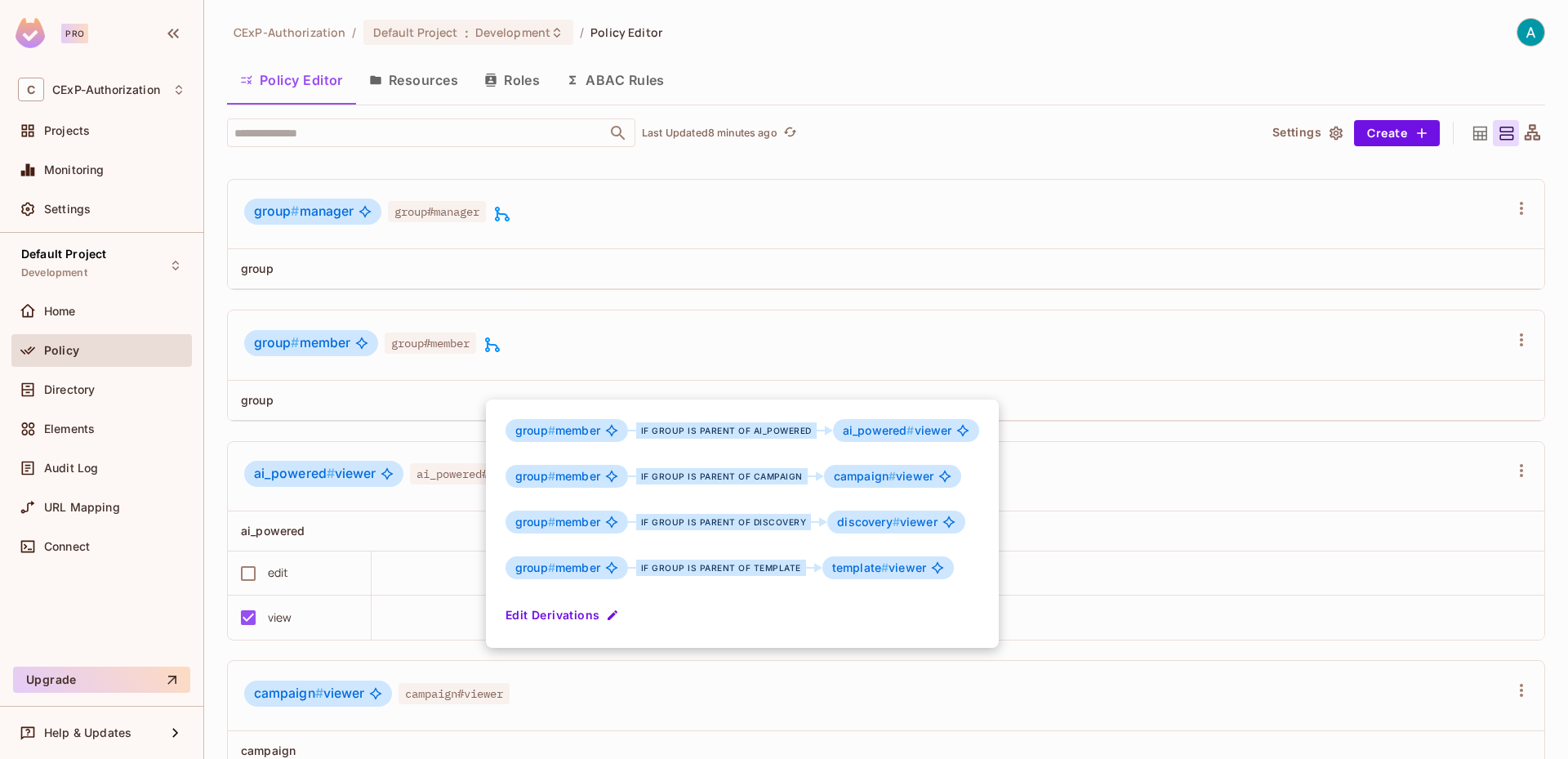
click at [593, 360] on div at bounding box center [784, 380] width 1568 height 759
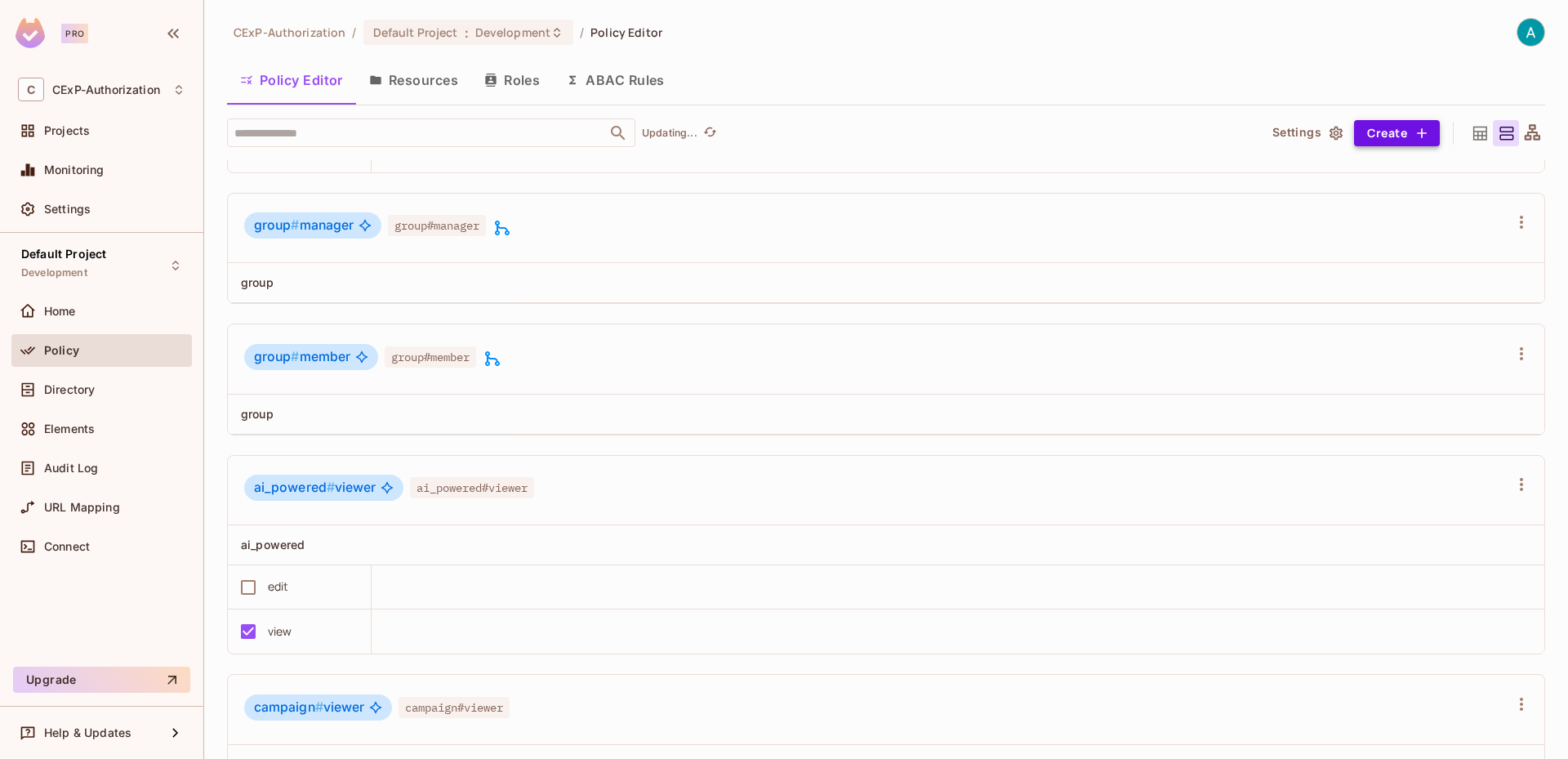
scroll to position [1143, 0]
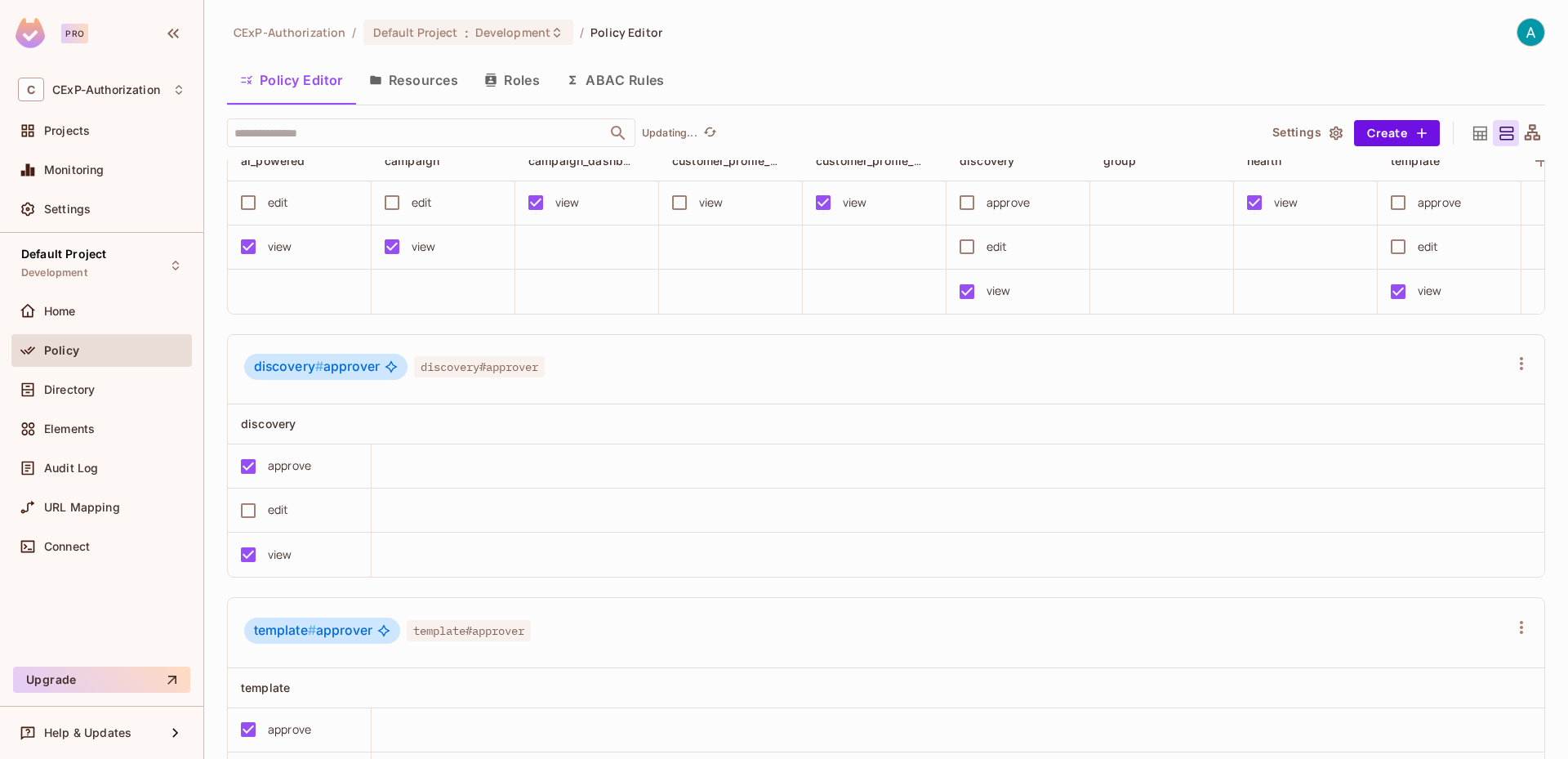
click at [1472, 129] on icon at bounding box center [1480, 133] width 21 height 21
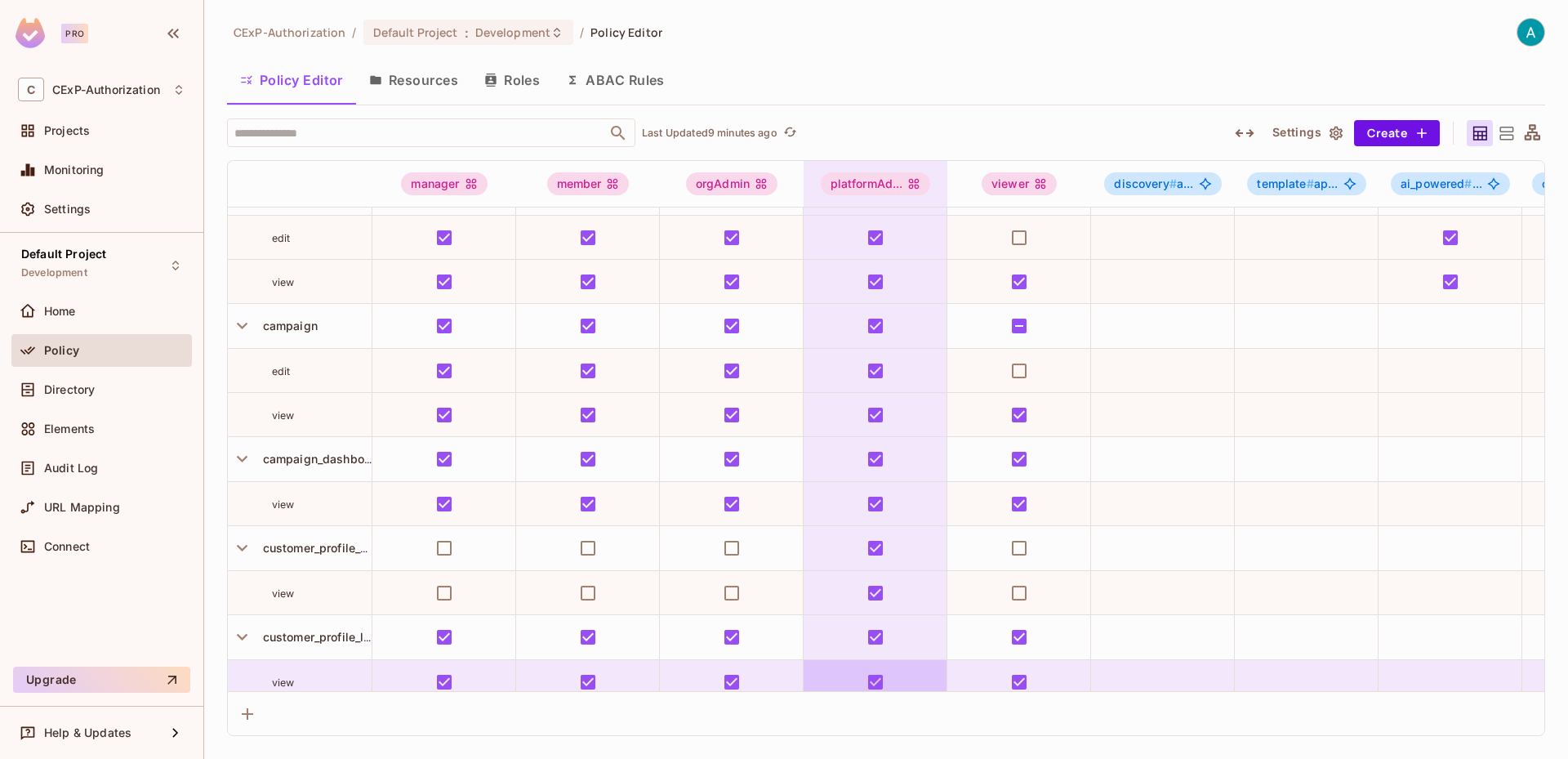
scroll to position [0, 0]
